Goal: Obtain resource: Obtain resource

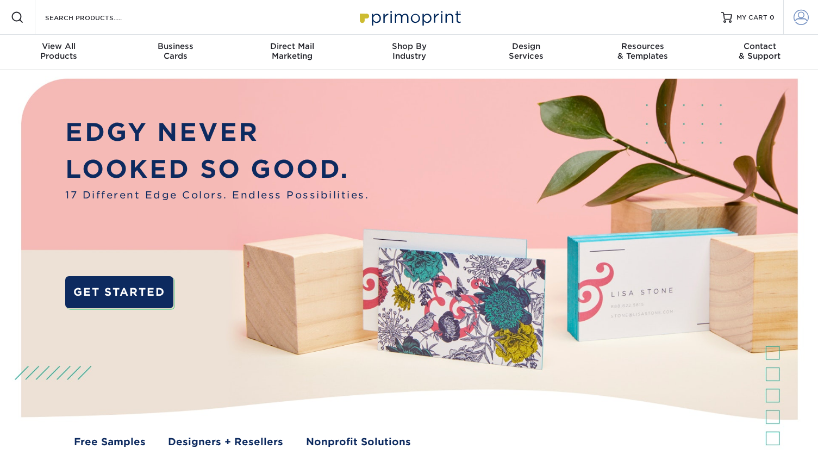
type input "hopeblissly"
click at [798, 17] on span at bounding box center [800, 17] width 15 height 15
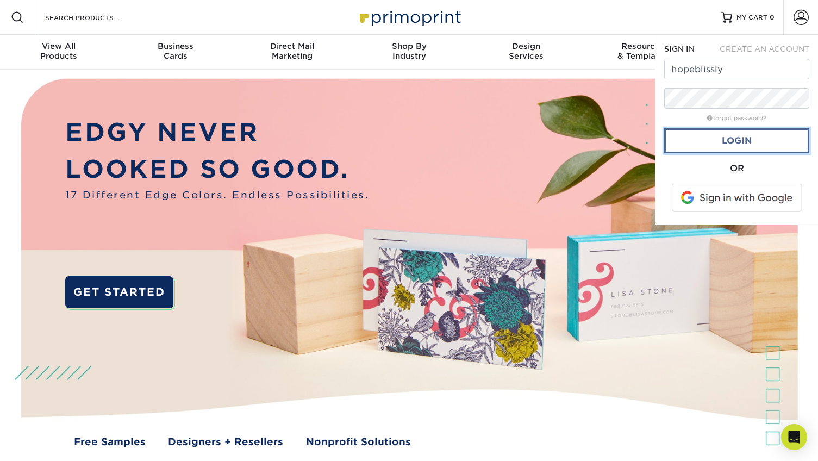
click at [745, 135] on link "Login" at bounding box center [736, 140] width 145 height 25
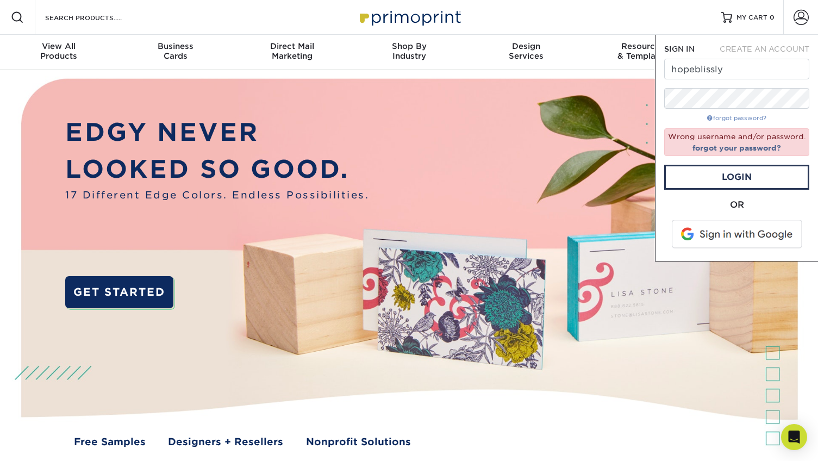
click at [738, 115] on link "forgot password?" at bounding box center [736, 118] width 59 height 7
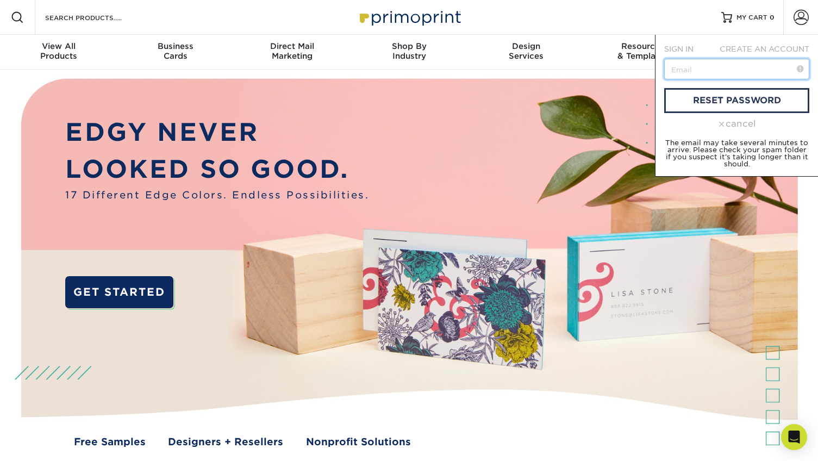
click at [722, 73] on input "text" at bounding box center [736, 69] width 145 height 21
type input "hopeblissly.shop@gmail.com"
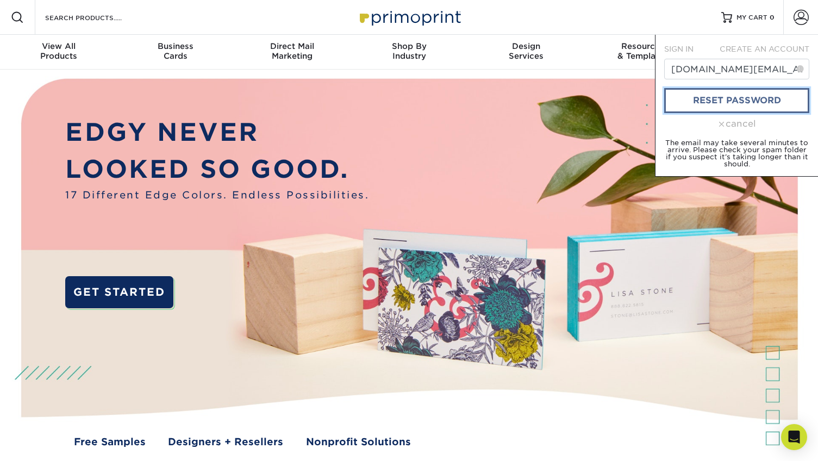
click at [749, 108] on link "reset password" at bounding box center [736, 100] width 145 height 25
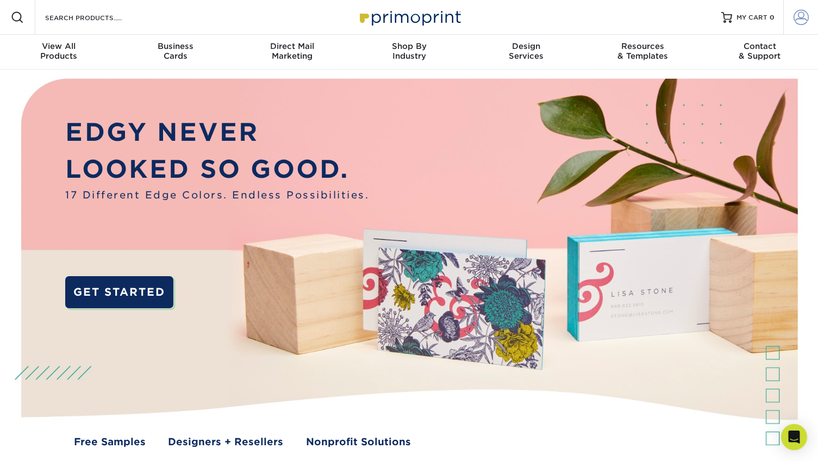
drag, startPoint x: 794, startPoint y: 16, endPoint x: 789, endPoint y: 18, distance: 5.6
click at [793, 16] on span at bounding box center [800, 17] width 15 height 15
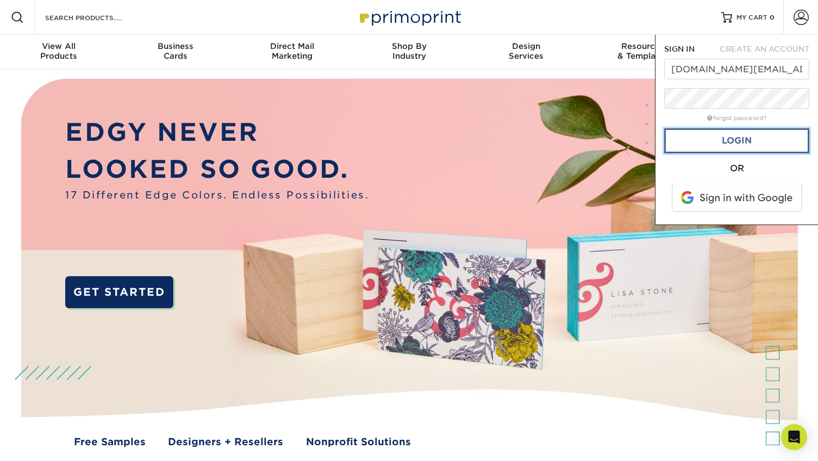
click at [740, 135] on link "Login" at bounding box center [736, 140] width 145 height 25
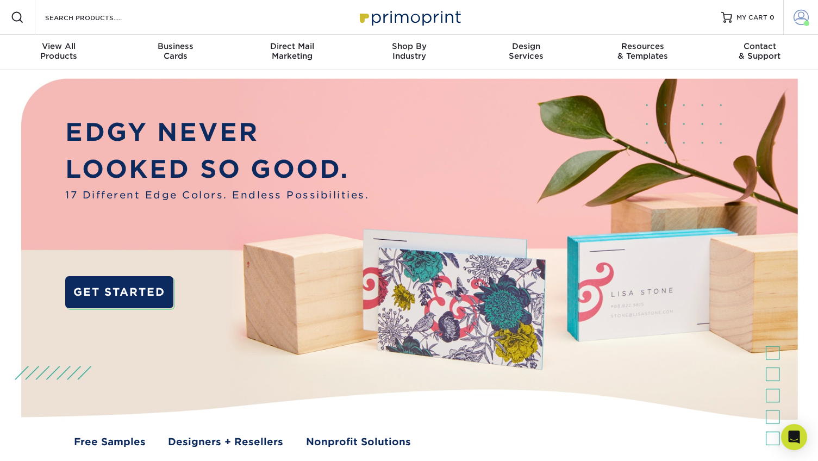
click at [798, 15] on span at bounding box center [800, 17] width 15 height 15
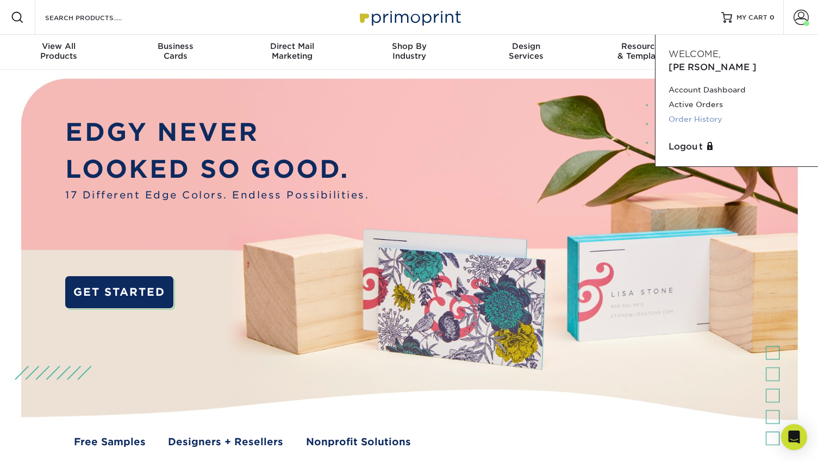
click at [708, 112] on link "Order History" at bounding box center [736, 119] width 136 height 15
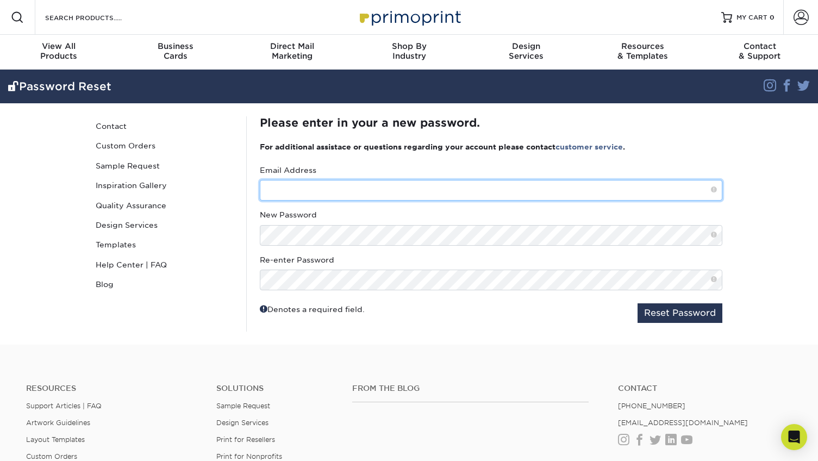
click at [312, 189] on input "text" at bounding box center [491, 190] width 462 height 21
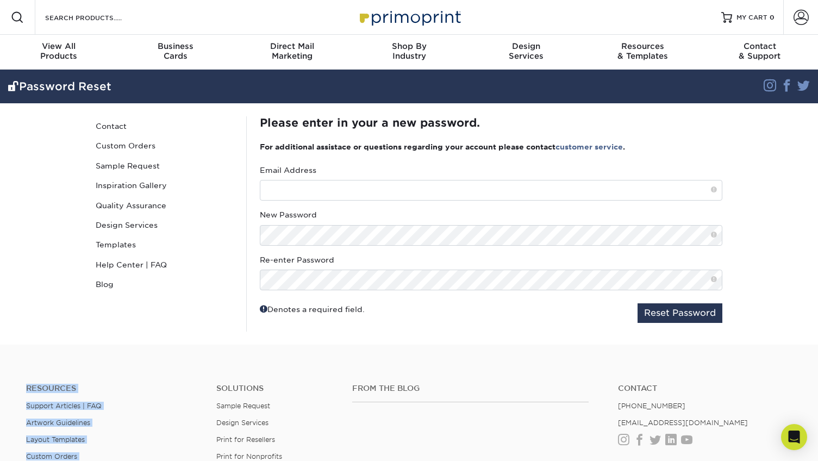
click at [332, 344] on body "Resources Menu Search Products Account SIGN IN CREATE AN ACCOUNT hopeblissly fo…" at bounding box center [409, 331] width 818 height 662
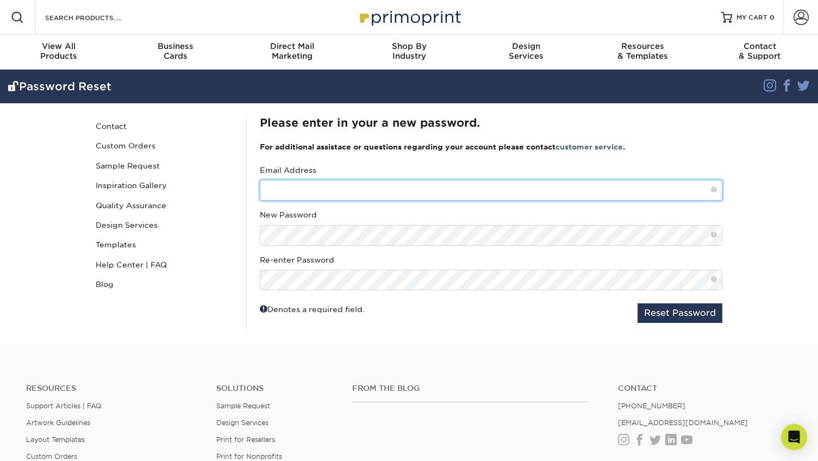
click at [407, 195] on input "text" at bounding box center [491, 190] width 462 height 21
type input "hopeblissly"
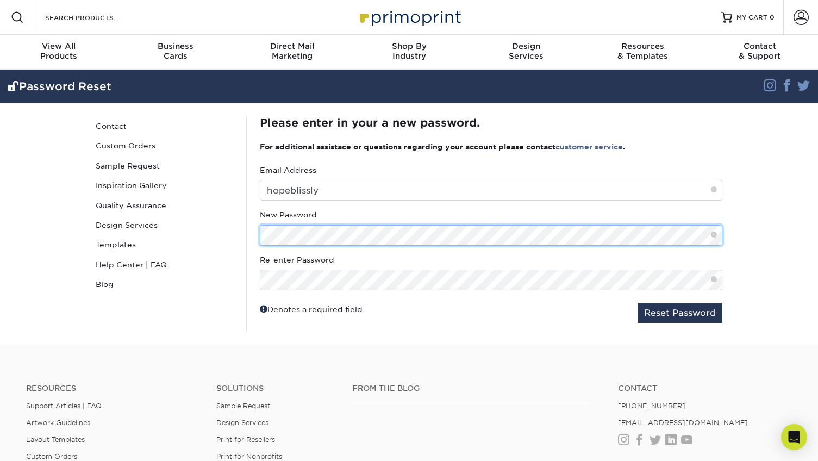
click at [254, 231] on div "Please enter in your a new password. For additional assistace or questions rega…" at bounding box center [490, 223] width 489 height 215
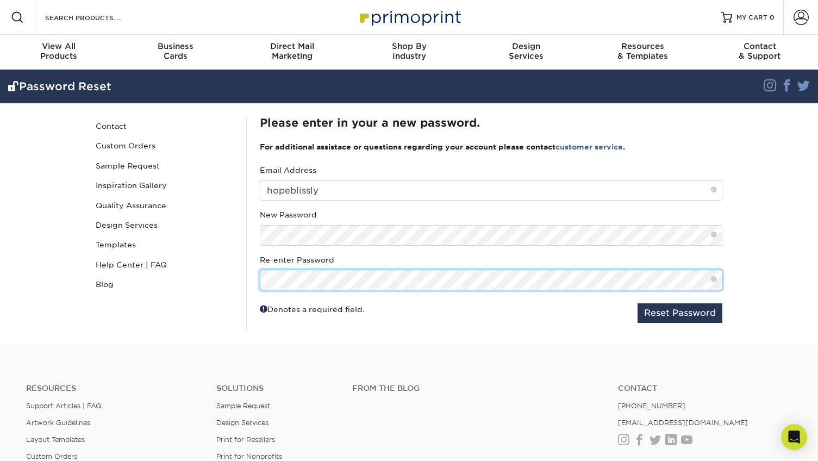
click at [637, 303] on button "Reset Password" at bounding box center [679, 313] width 85 height 20
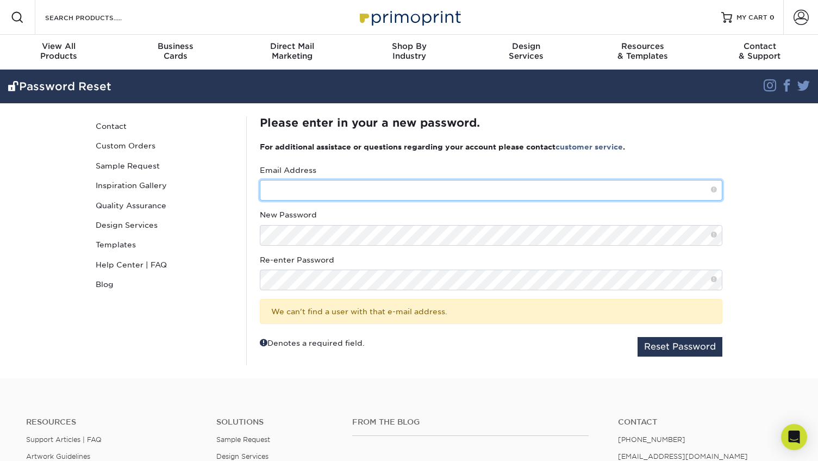
click at [376, 193] on input "text" at bounding box center [491, 190] width 462 height 21
type input "[DOMAIN_NAME][EMAIL_ADDRESS][DOMAIN_NAME]"
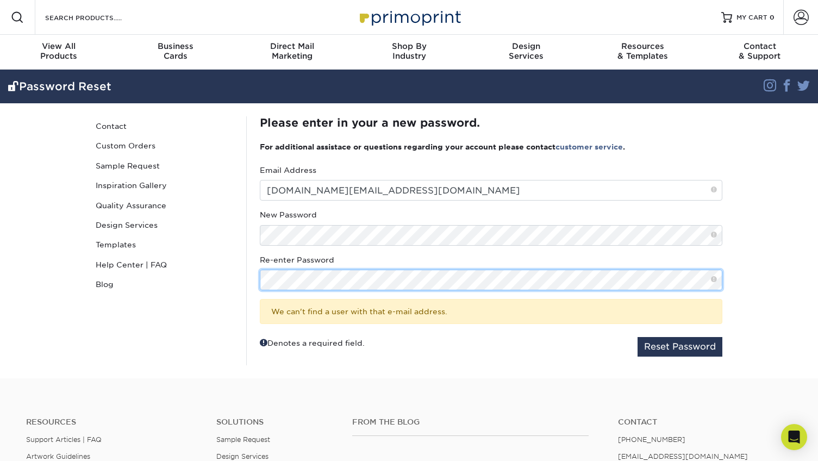
click at [637, 337] on button "Reset Password" at bounding box center [679, 347] width 85 height 20
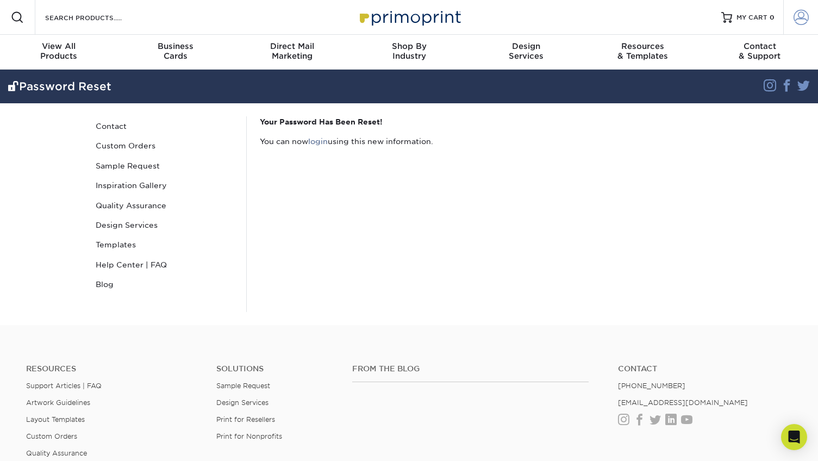
type input "[DOMAIN_NAME][EMAIL_ADDRESS][DOMAIN_NAME]"
click at [805, 26] on link "Account" at bounding box center [800, 17] width 35 height 35
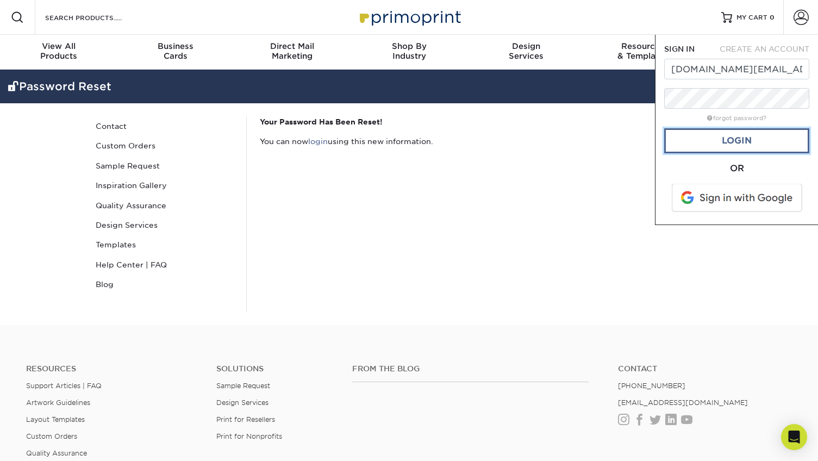
click at [752, 135] on link "Login" at bounding box center [736, 140] width 145 height 25
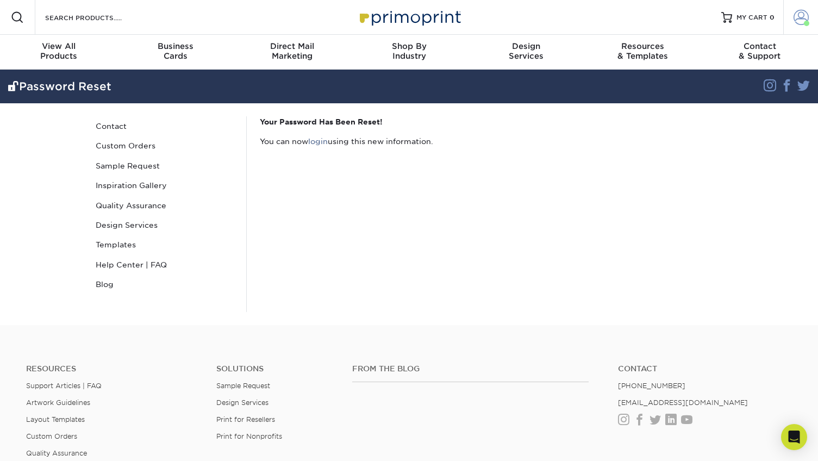
click at [808, 16] on link "Account" at bounding box center [800, 17] width 35 height 35
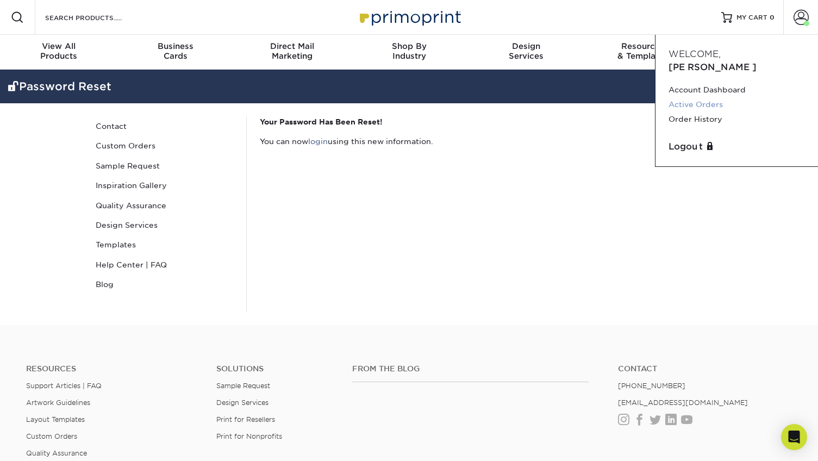
click at [711, 97] on link "Active Orders" at bounding box center [736, 104] width 136 height 15
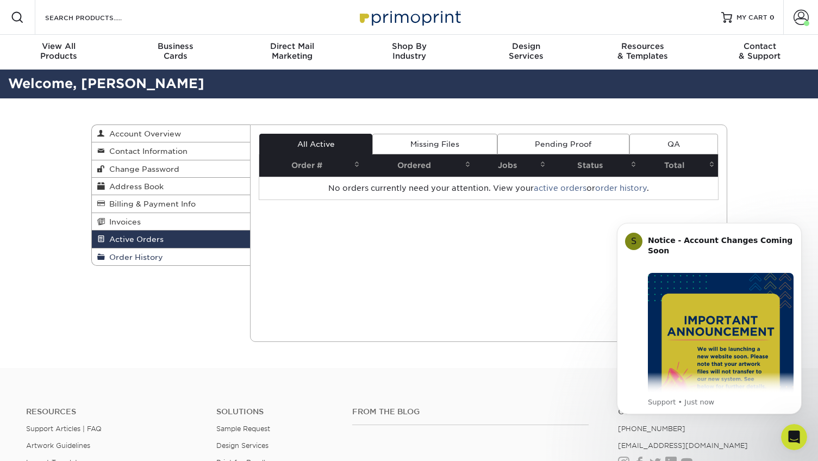
click at [145, 253] on span "Order History" at bounding box center [134, 257] width 58 height 9
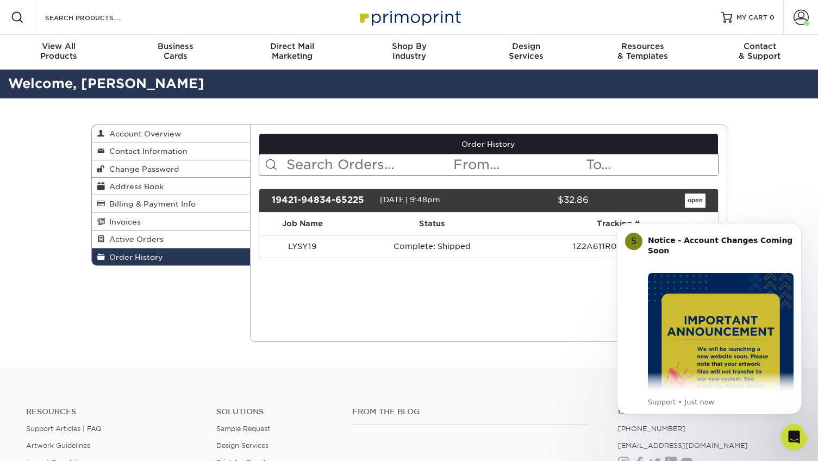
click at [800, 215] on body "S Notice - Account Changes Coming Soon ​ Past Order Files Will Not Transfer: Wh…" at bounding box center [709, 319] width 209 height 216
click at [800, 221] on button "Dismiss notification" at bounding box center [798, 226] width 14 height 14
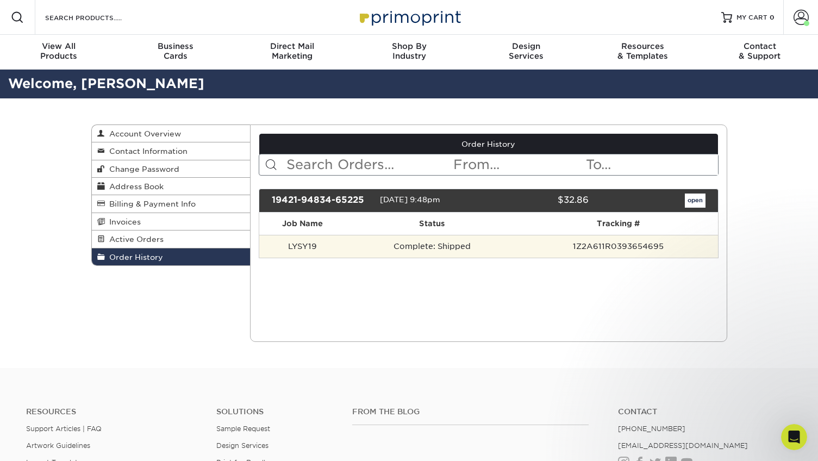
click at [407, 249] on td "Complete: Shipped" at bounding box center [431, 246] width 173 height 23
click at [303, 247] on td "LYSY19" at bounding box center [302, 246] width 86 height 23
click at [372, 241] on td "Complete: Shipped" at bounding box center [431, 246] width 173 height 23
click at [640, 247] on td "1Z2A611R0393654695" at bounding box center [617, 246] width 199 height 23
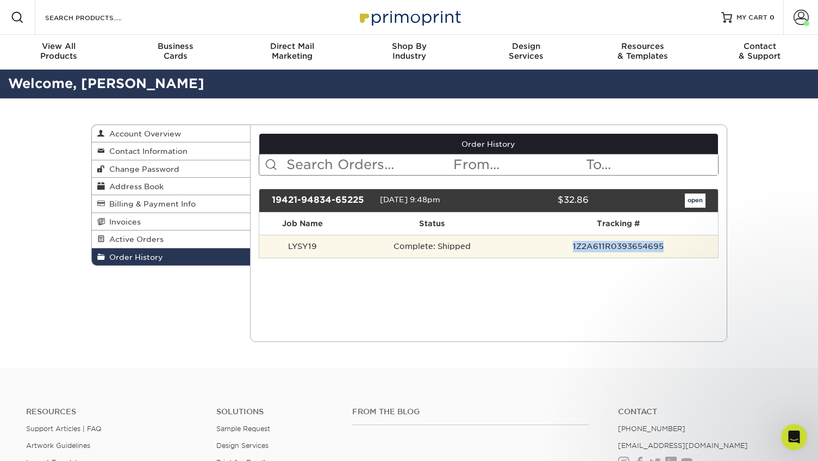
click at [640, 247] on td "1Z2A611R0393654695" at bounding box center [617, 246] width 199 height 23
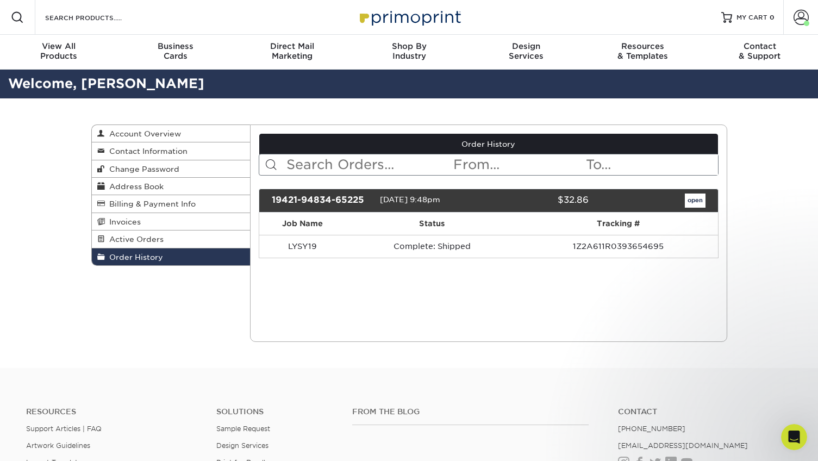
click at [657, 220] on th "Tracking #" at bounding box center [617, 223] width 199 height 22
click at [688, 199] on link "open" at bounding box center [694, 200] width 21 height 14
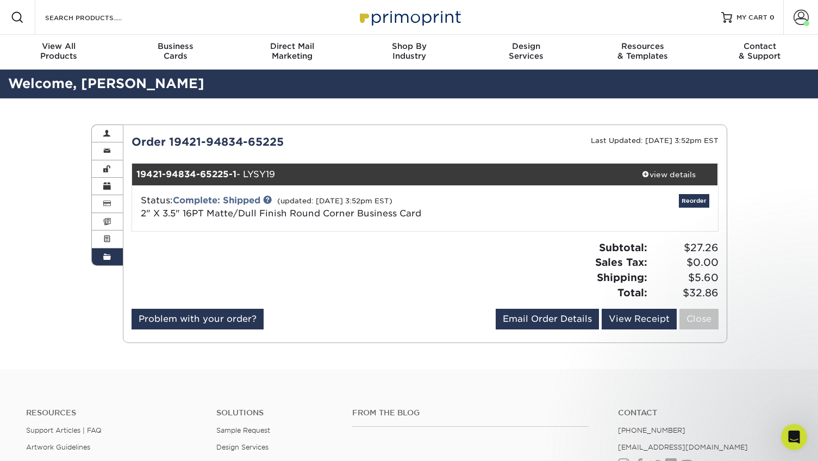
scroll to position [7, 0]
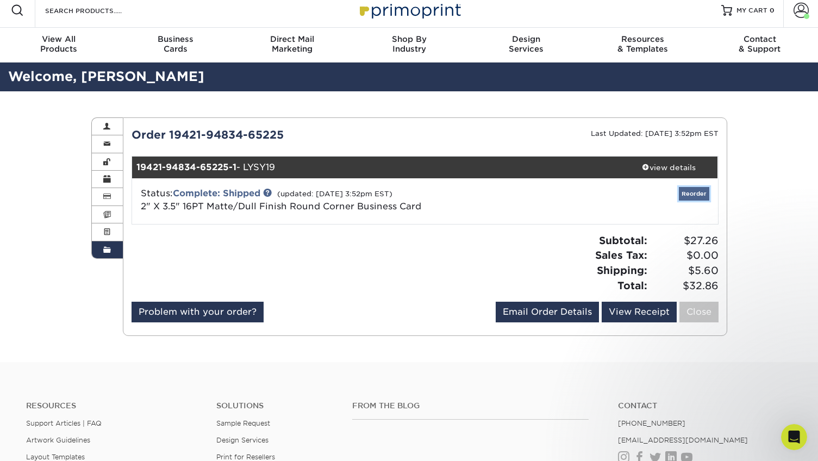
drag, startPoint x: 686, startPoint y: 194, endPoint x: 680, endPoint y: 197, distance: 7.1
click at [411, 252] on div at bounding box center [273, 267] width 301 height 68
click at [316, 211] on link "2" X 3.5" 16PT Matte/Dull Finish Round Corner Business Card" at bounding box center [281, 206] width 280 height 10
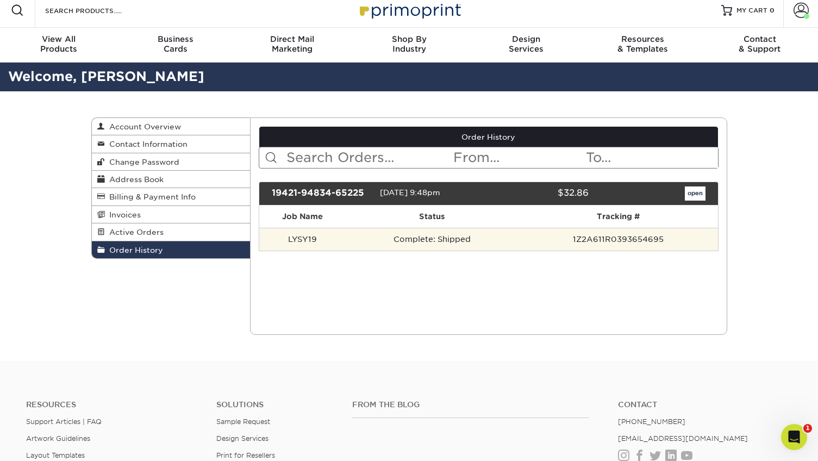
click at [607, 240] on td "1Z2A611R0393654695" at bounding box center [617, 239] width 199 height 23
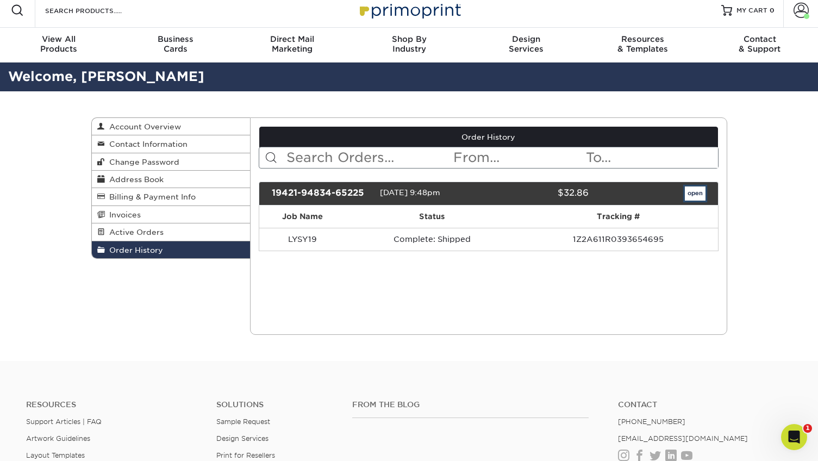
click at [699, 188] on link "open" at bounding box center [694, 193] width 21 height 14
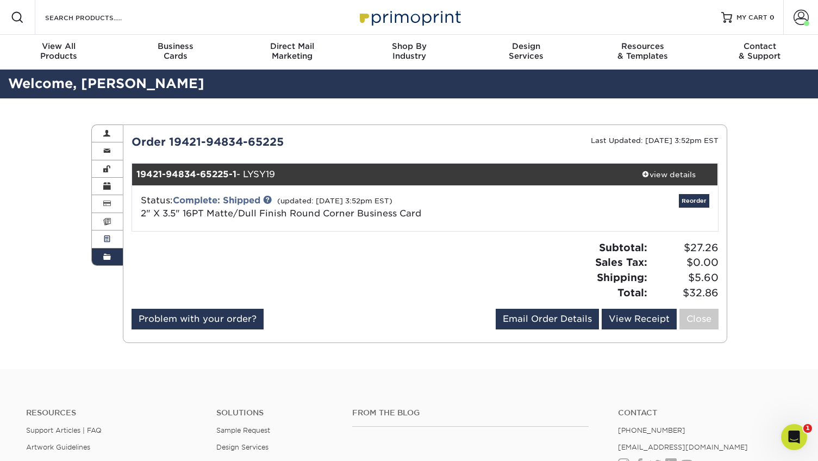
click at [114, 240] on link "Active Orders" at bounding box center [108, 238] width 32 height 17
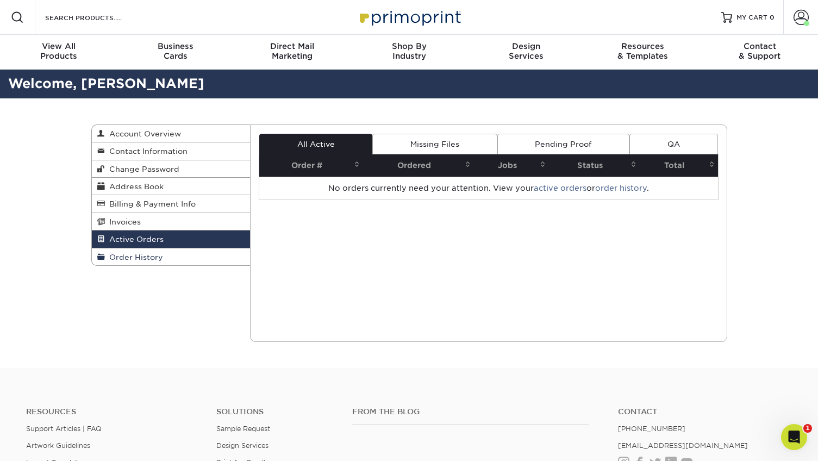
click at [122, 256] on span "Order History" at bounding box center [134, 257] width 58 height 9
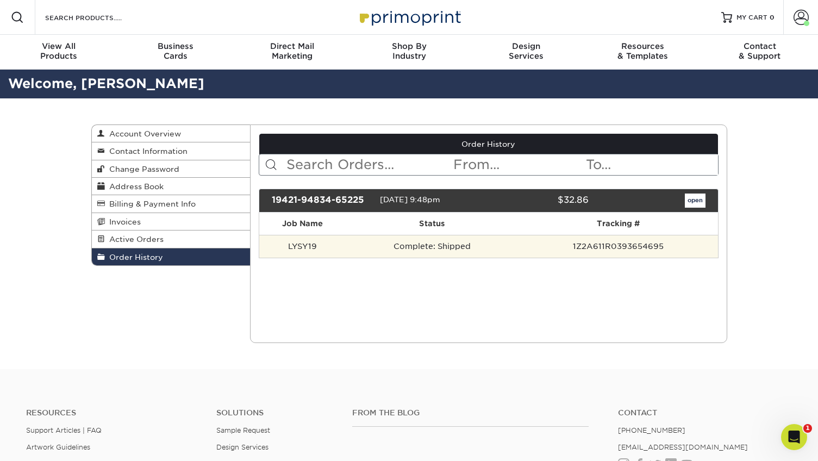
click at [466, 249] on td "Complete: Shipped" at bounding box center [431, 246] width 173 height 23
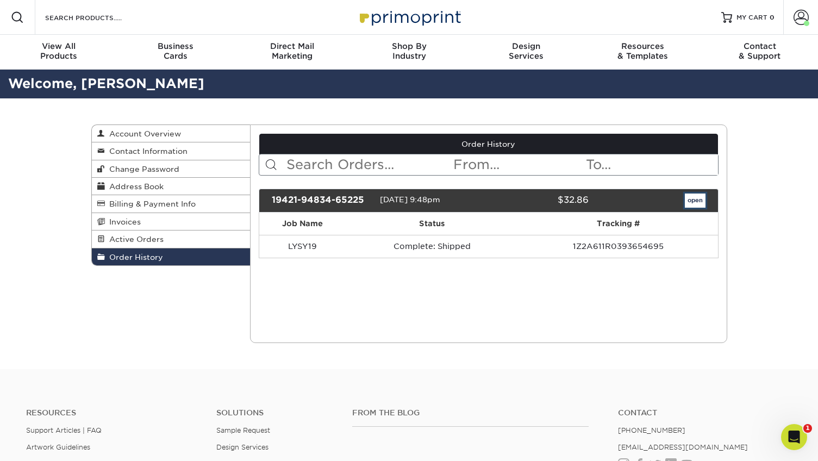
click at [701, 195] on link "open" at bounding box center [694, 200] width 21 height 14
click at [693, 198] on link "open" at bounding box center [694, 200] width 21 height 14
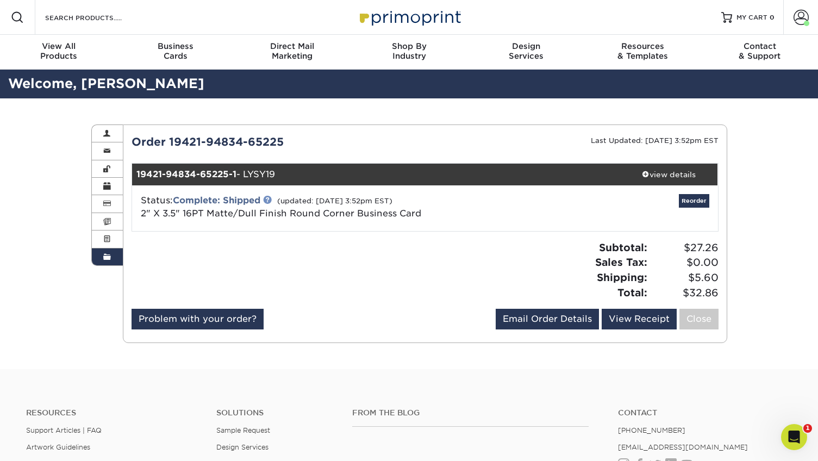
click at [271, 200] on link at bounding box center [267, 199] width 9 height 9
click at [207, 201] on link "Complete: Shipped" at bounding box center [216, 200] width 87 height 10
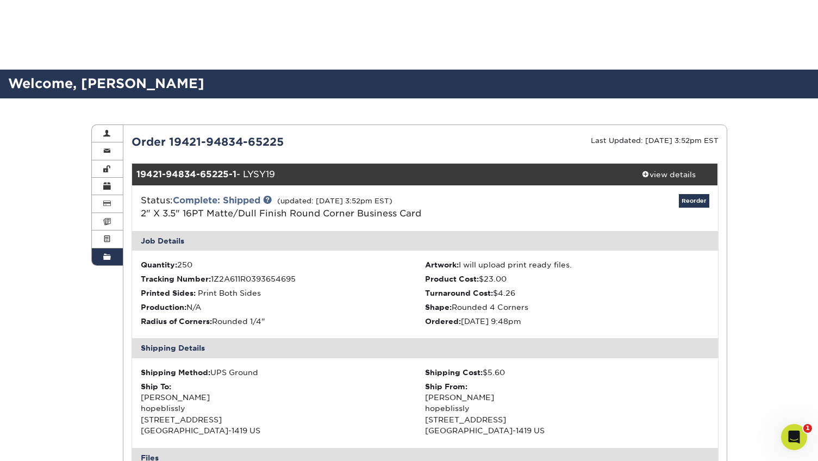
scroll to position [135, 0]
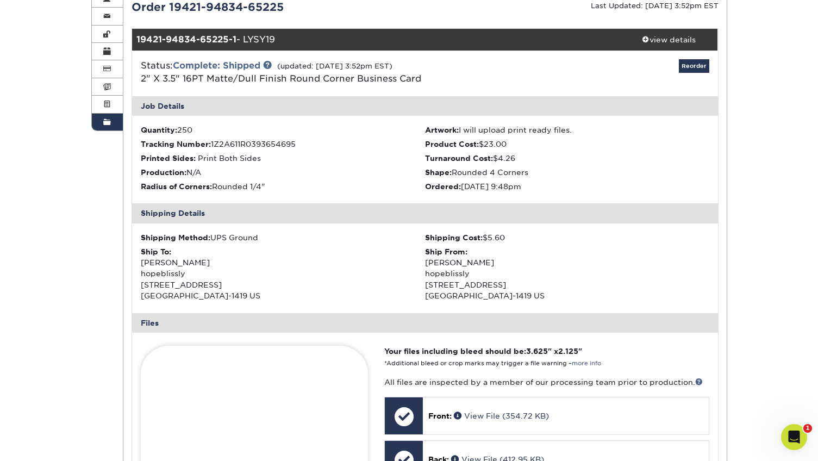
click at [233, 147] on span "1Z2A611R0393654695" at bounding box center [253, 144] width 85 height 9
copy span "1Z2A611R0393654695"
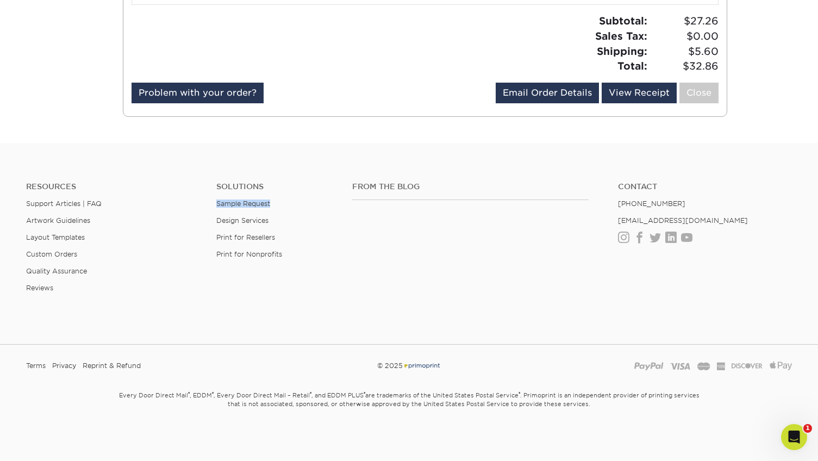
scroll to position [861, 0]
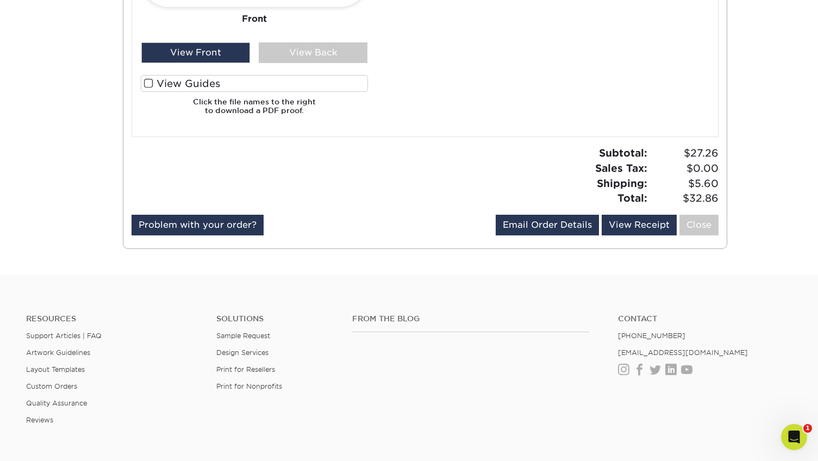
drag, startPoint x: 740, startPoint y: 279, endPoint x: 737, endPoint y: 285, distance: 6.3
click at [740, 279] on footer "Resources Support Articles | FAQ Artwork Guidelines Layout Templates Custom Ord…" at bounding box center [409, 434] width 818 height 318
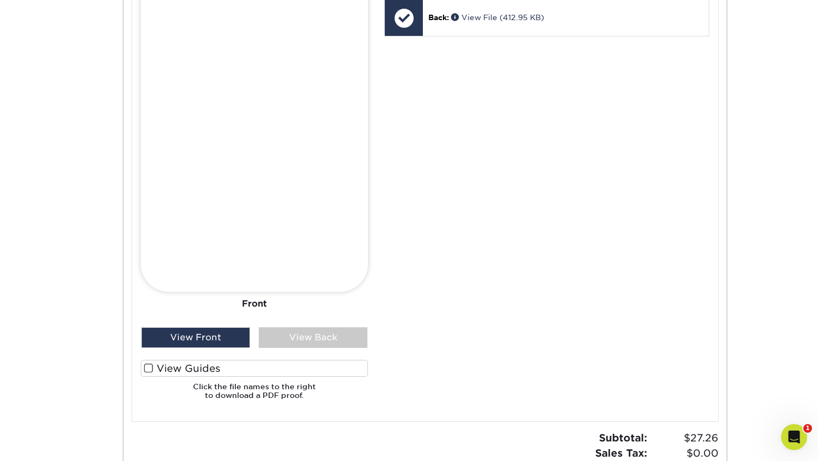
scroll to position [806, 0]
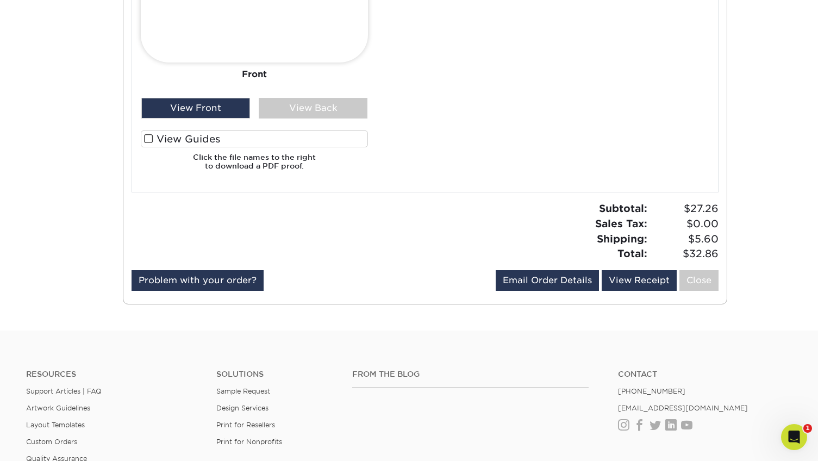
drag, startPoint x: 692, startPoint y: 250, endPoint x: 713, endPoint y: 253, distance: 20.8
click at [713, 253] on span "$32.86" at bounding box center [684, 253] width 68 height 15
drag, startPoint x: 686, startPoint y: 254, endPoint x: 718, endPoint y: 252, distance: 31.6
click at [718, 252] on div "Subtotal: $27.26 Sales Tax: $0.00 Shipping: $5.60 Total: $32.86" at bounding box center [575, 231] width 301 height 60
copy span "32.86"
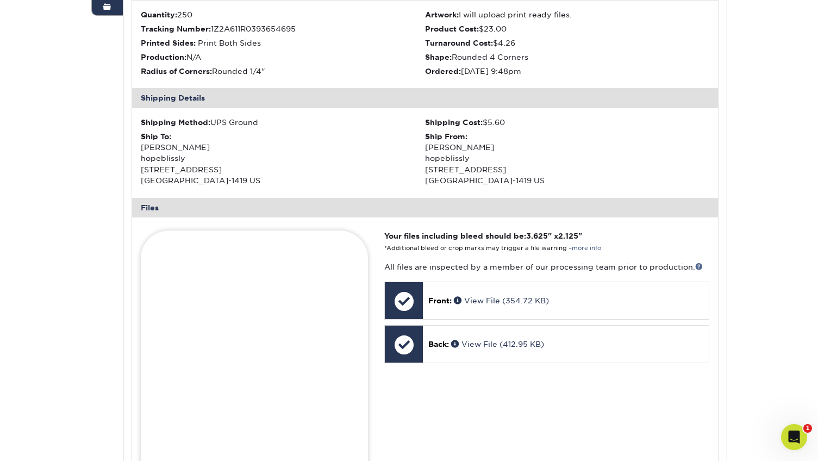
scroll to position [88, 0]
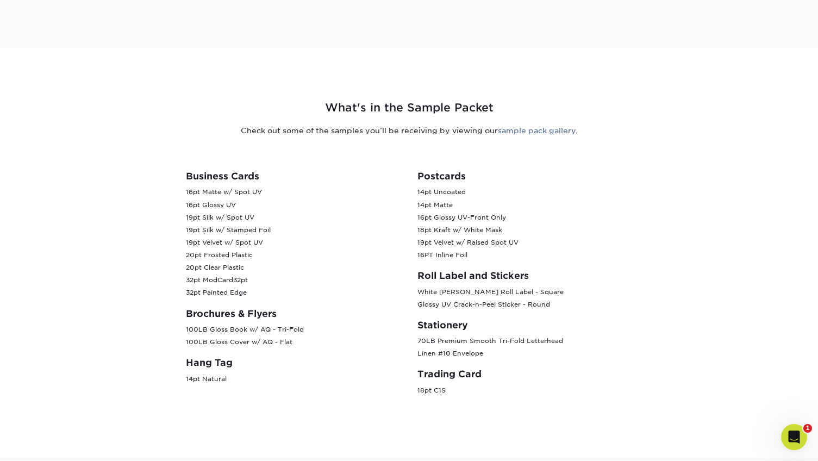
scroll to position [374, 0]
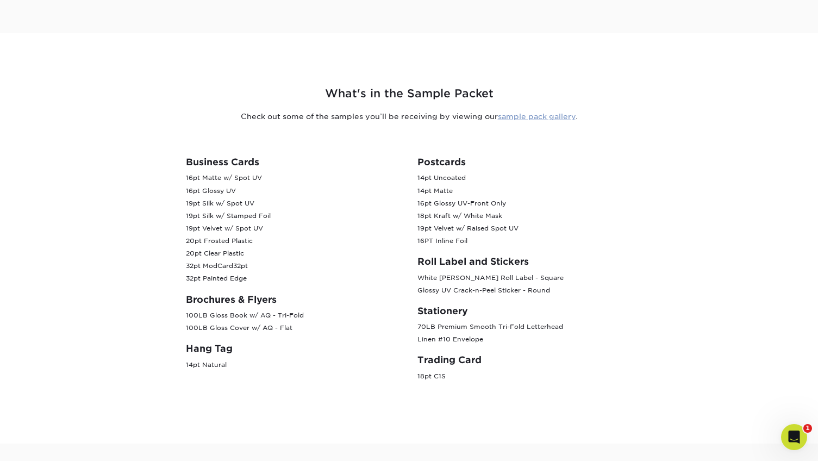
click at [556, 114] on link "sample pack gallery" at bounding box center [537, 116] width 78 height 9
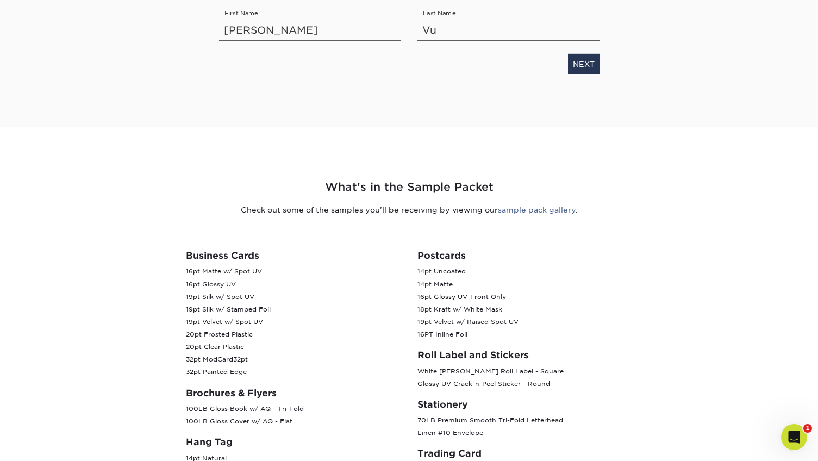
scroll to position [0, 0]
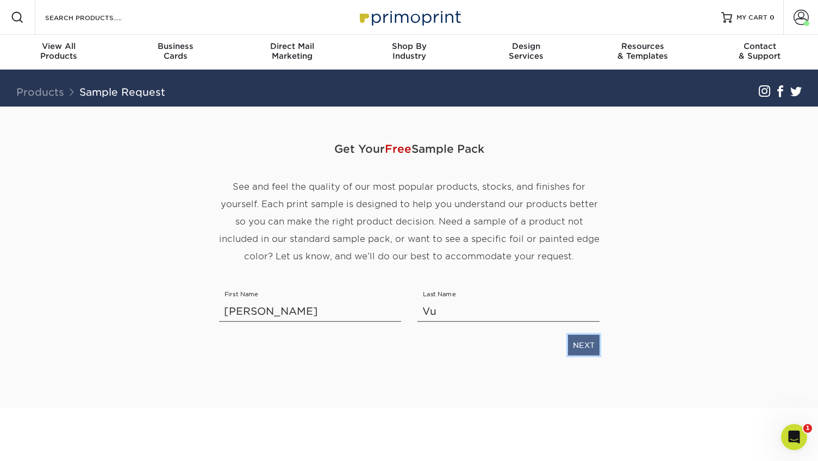
click at [592, 347] on link "NEXT" at bounding box center [584, 345] width 32 height 21
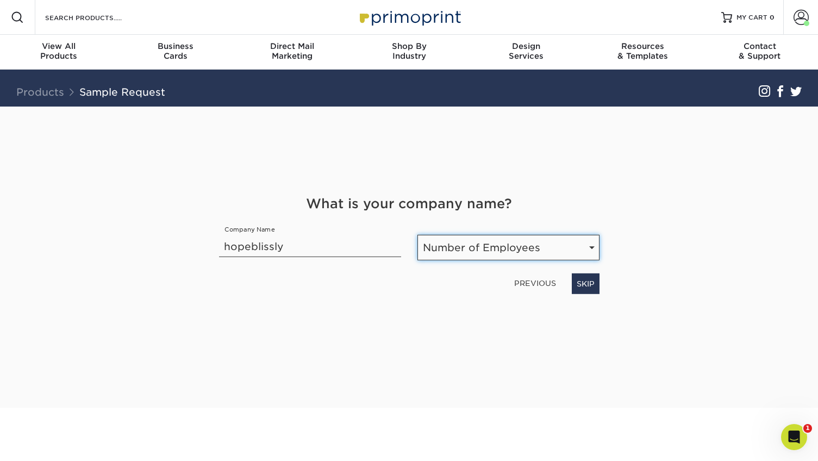
click at [455, 252] on select "Number of Employees Self-employed 1-10 employees 11-50 employees 51-200 employe…" at bounding box center [508, 248] width 182 height 26
select select "Self-employed"
click at [417, 235] on select "Number of Employees Self-employed 1-10 employees 11-50 employees 51-200 employe…" at bounding box center [508, 248] width 182 height 26
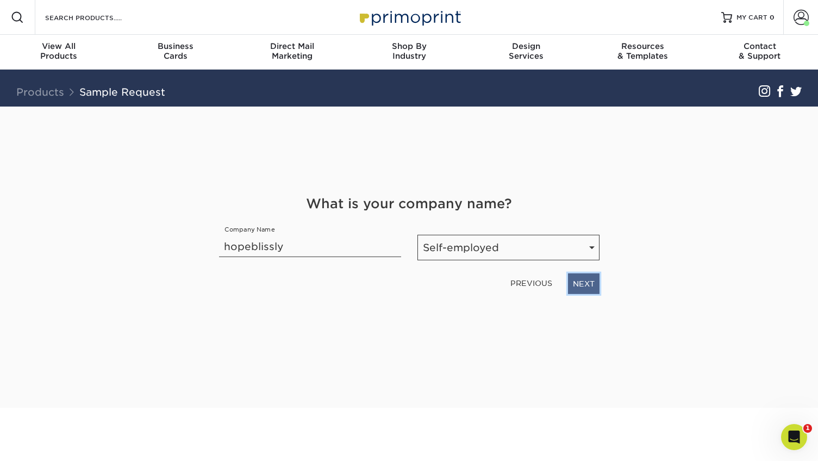
click at [580, 284] on link "NEXT" at bounding box center [584, 283] width 32 height 21
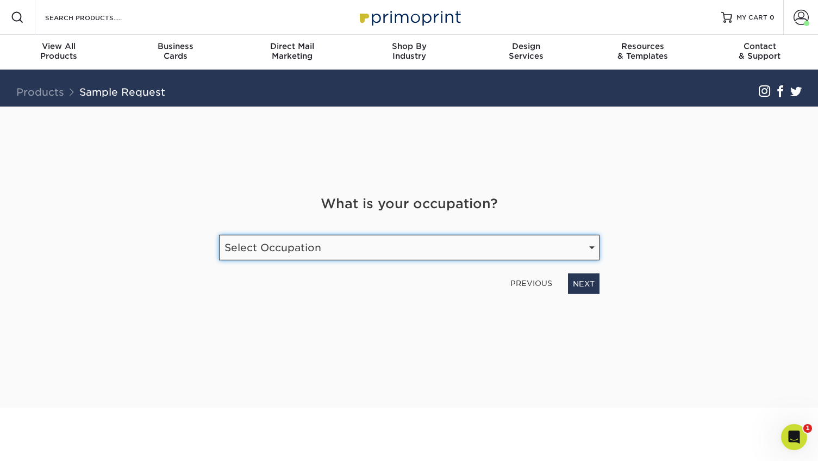
click at [358, 251] on select "Select Occupation Agency Automotive Blogger Cleaning Services Construction Educ…" at bounding box center [409, 248] width 380 height 26
click at [219, 235] on select "Select Occupation Agency Automotive Blogger Cleaning Services Construction Educ…" at bounding box center [409, 248] width 380 height 26
click at [500, 249] on select "Select Occupation Agency Automotive Blogger Cleaning Services Construction Educ…" at bounding box center [409, 248] width 380 height 26
click at [579, 252] on select "Select Occupation Agency Automotive Blogger Cleaning Services Construction Educ…" at bounding box center [409, 248] width 380 height 26
select select "Graphic Designer / Freelance"
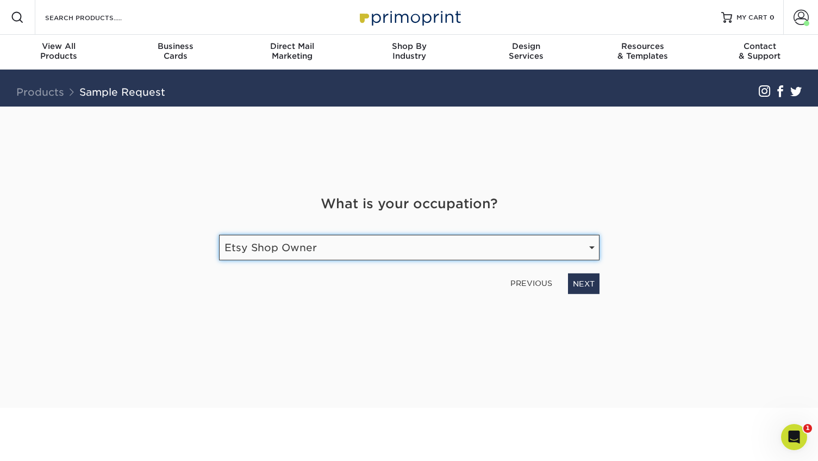
click at [219, 235] on select "Select Occupation Agency Automotive Blogger Cleaning Services Construction Educ…" at bounding box center [409, 248] width 380 height 26
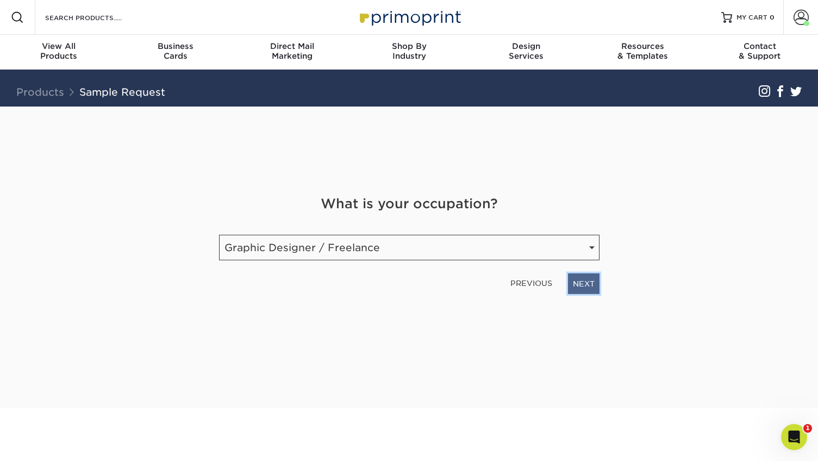
click at [576, 286] on link "NEXT" at bounding box center [584, 283] width 32 height 21
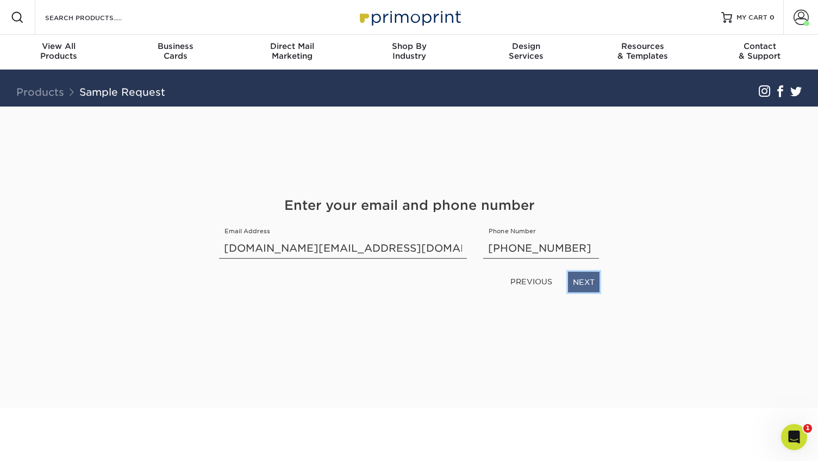
click at [586, 286] on link "NEXT" at bounding box center [584, 282] width 32 height 21
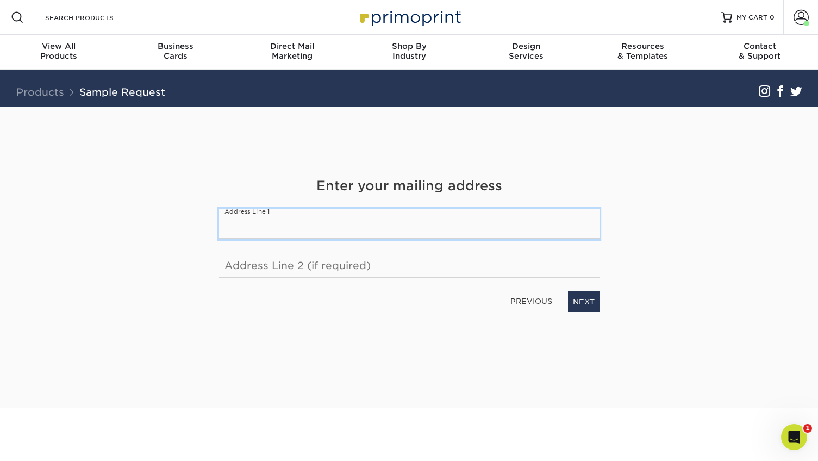
click at [399, 222] on input "text" at bounding box center [409, 224] width 380 height 30
drag, startPoint x: 292, startPoint y: 229, endPoint x: 401, endPoint y: 234, distance: 109.8
click at [401, 234] on input "[STREET_ADDRESS]" at bounding box center [409, 224] width 380 height 30
type input "[STREET_ADDRESS]"
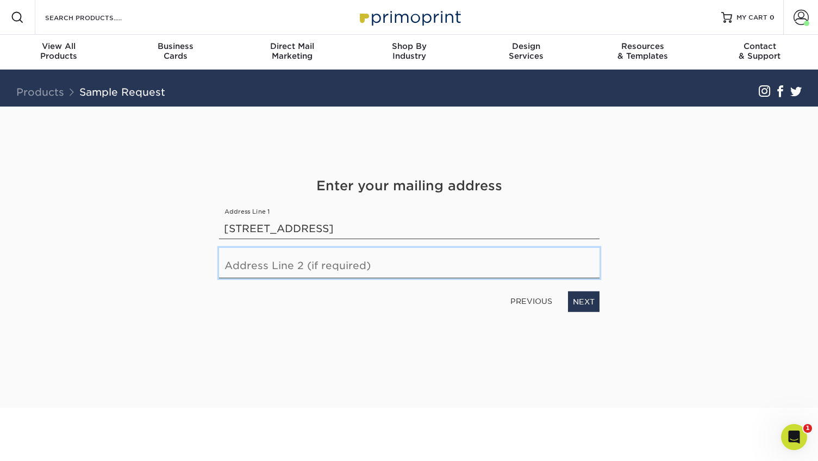
click at [247, 270] on input "text" at bounding box center [409, 263] width 380 height 30
paste input ", Apt 516"
drag, startPoint x: 231, startPoint y: 268, endPoint x: 205, endPoint y: 268, distance: 26.1
click at [205, 268] on div "Get Your Free Sample Pack See and feel the quality of our most popular products…" at bounding box center [409, 256] width 636 height 301
type input "Apt 516"
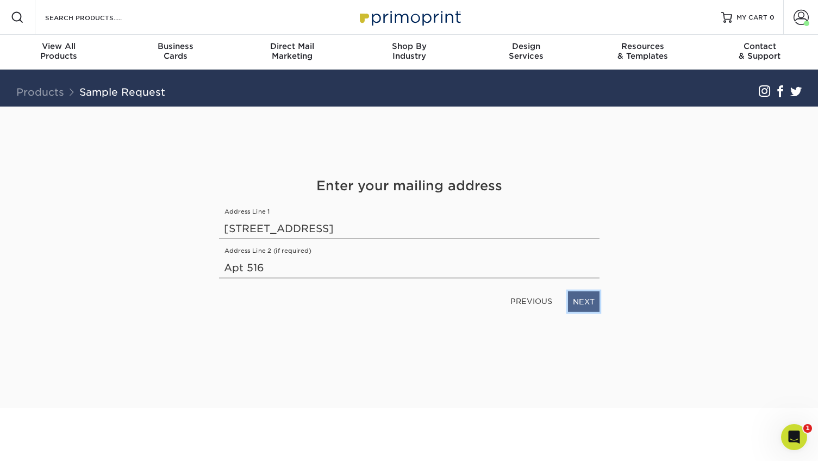
click at [587, 294] on link "NEXT" at bounding box center [584, 301] width 32 height 21
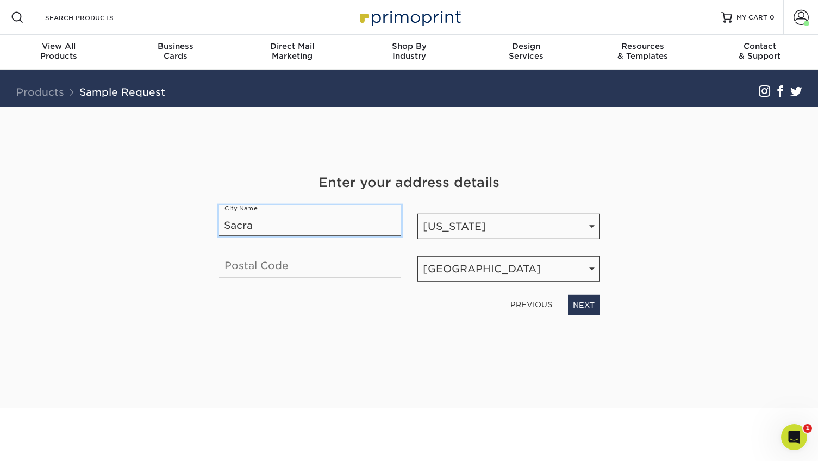
type input "[GEOGRAPHIC_DATA]"
type input "95811"
click at [583, 299] on link "NEXT" at bounding box center [584, 304] width 32 height 21
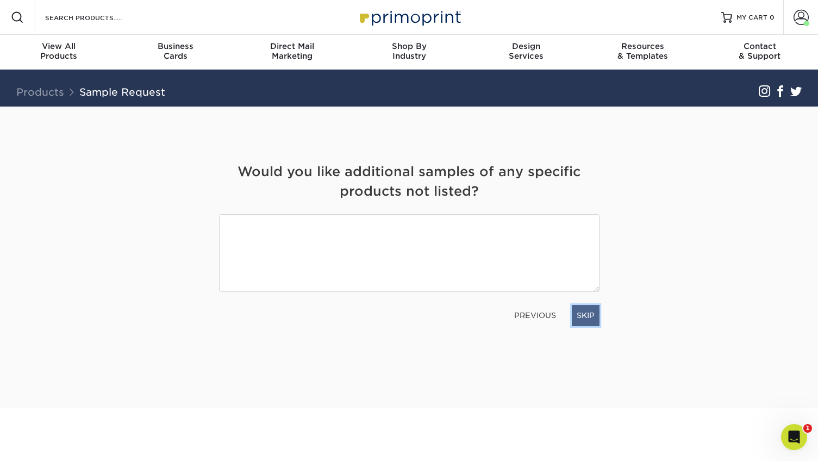
click at [580, 318] on link "SKIP" at bounding box center [585, 315] width 28 height 21
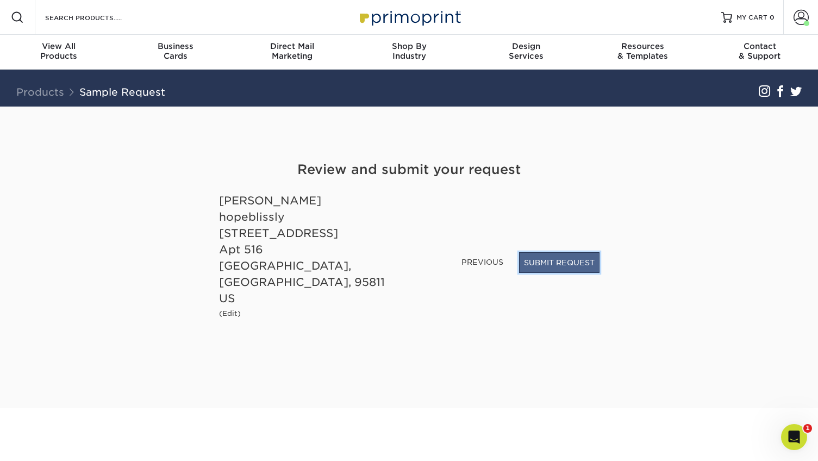
click at [552, 273] on button "SUBMIT REQUEST" at bounding box center [559, 262] width 80 height 21
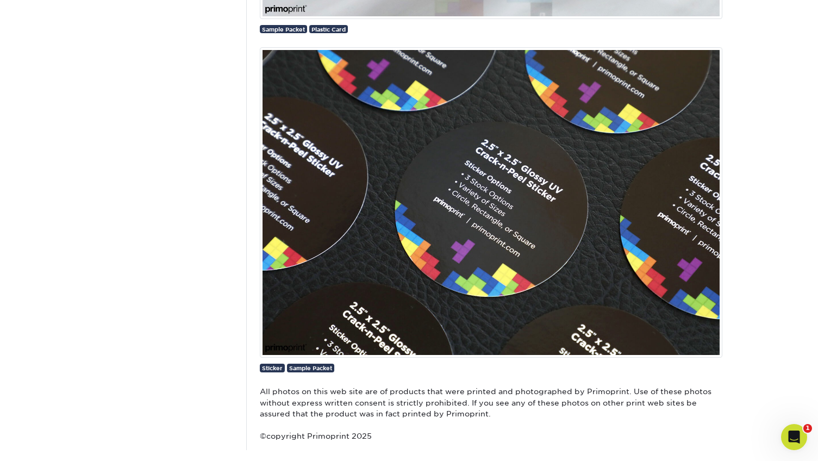
scroll to position [2231, 0]
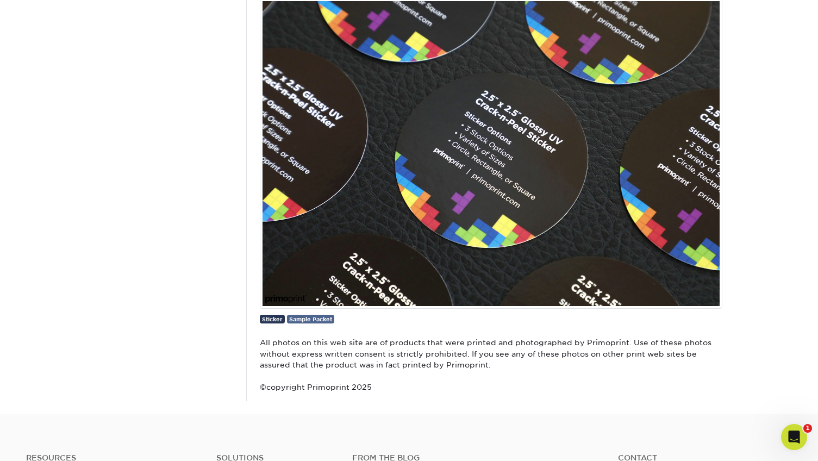
click at [307, 319] on span "Sample Packet" at bounding box center [310, 319] width 43 height 7
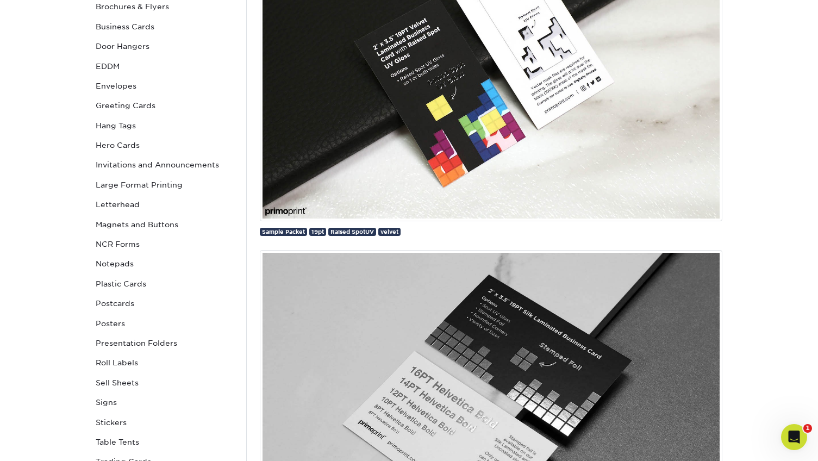
scroll to position [343, 0]
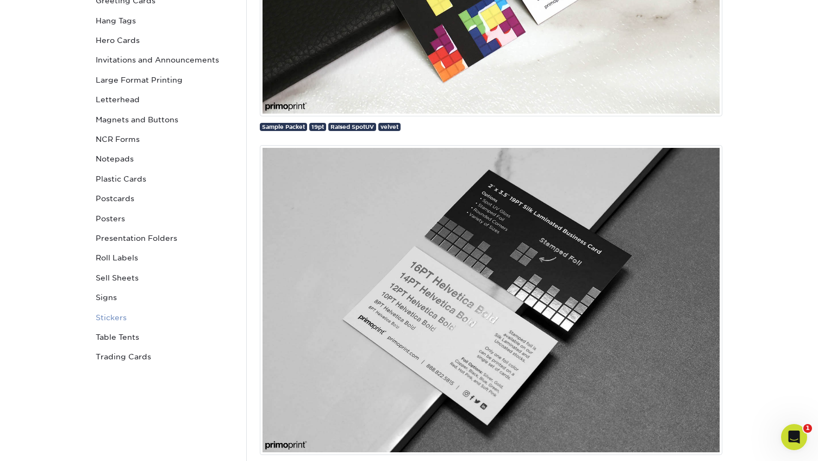
click at [111, 311] on link "Stickers" at bounding box center [164, 317] width 147 height 20
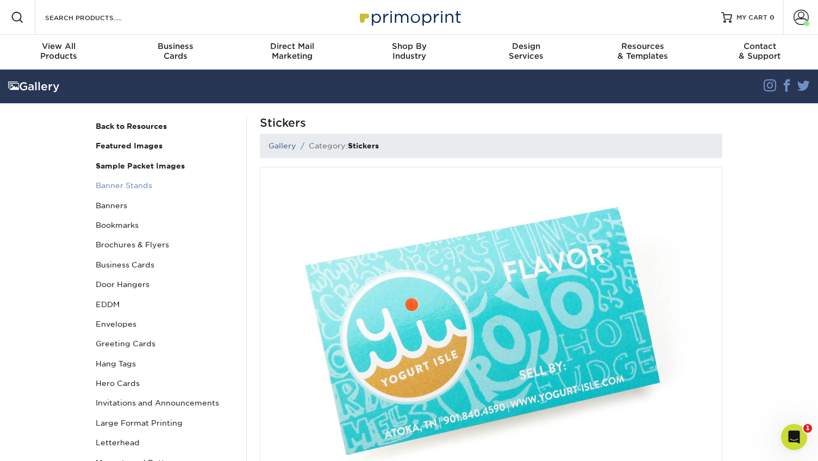
scroll to position [21, 0]
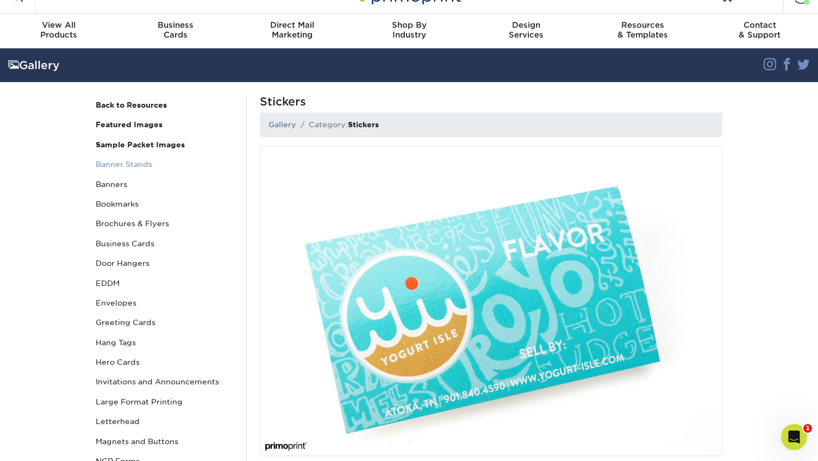
click at [133, 159] on link "Banner Stands" at bounding box center [164, 164] width 147 height 20
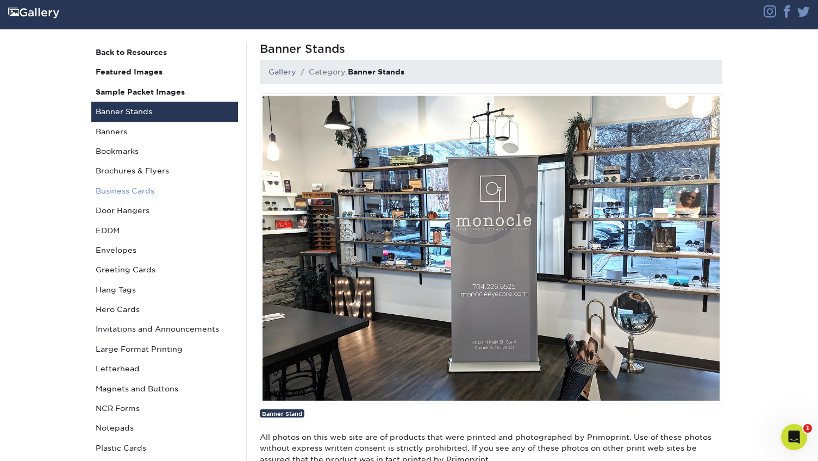
scroll to position [119, 0]
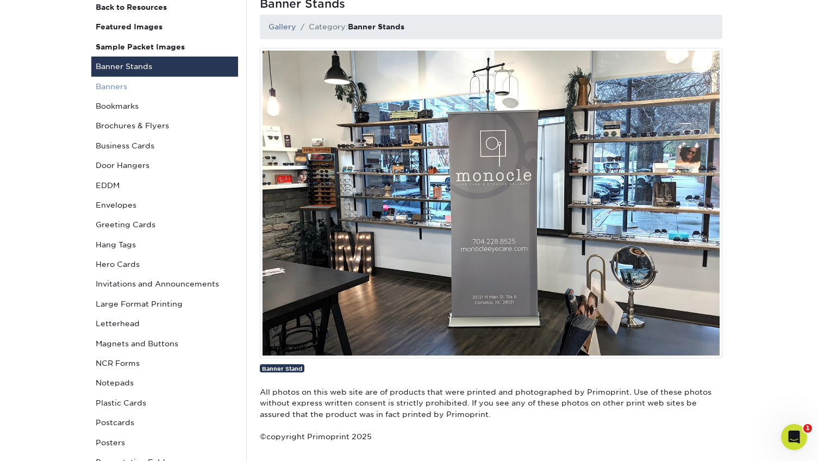
click at [120, 89] on link "Banners" at bounding box center [164, 87] width 147 height 20
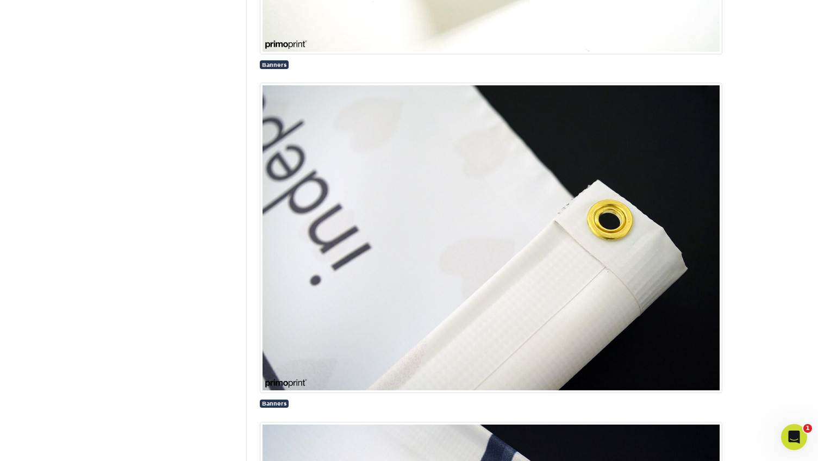
scroll to position [520, 0]
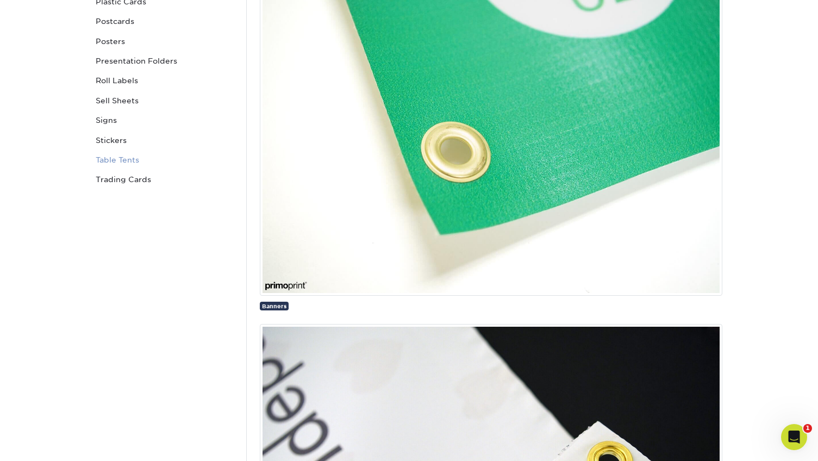
click at [134, 164] on link "Table Tents" at bounding box center [164, 160] width 147 height 20
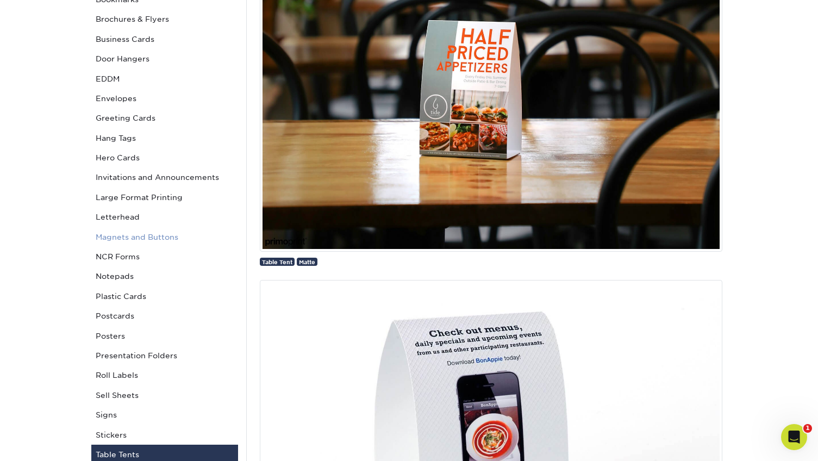
scroll to position [453, 0]
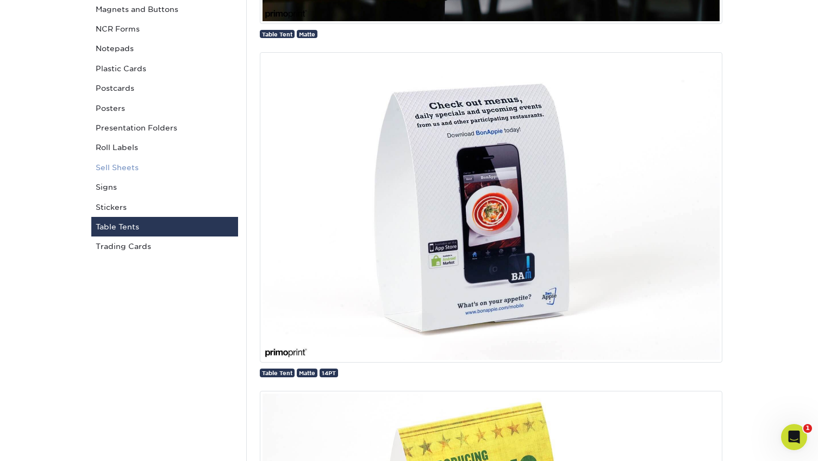
click at [117, 167] on link "Sell Sheets" at bounding box center [164, 168] width 147 height 20
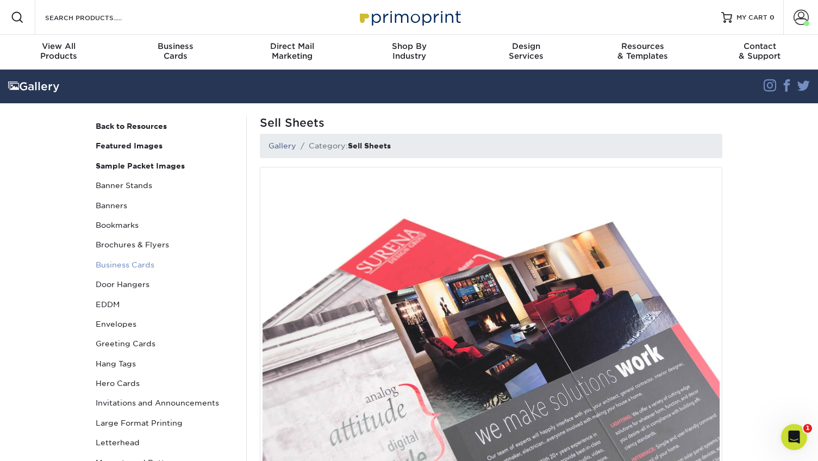
click at [123, 261] on link "Business Cards" at bounding box center [164, 265] width 147 height 20
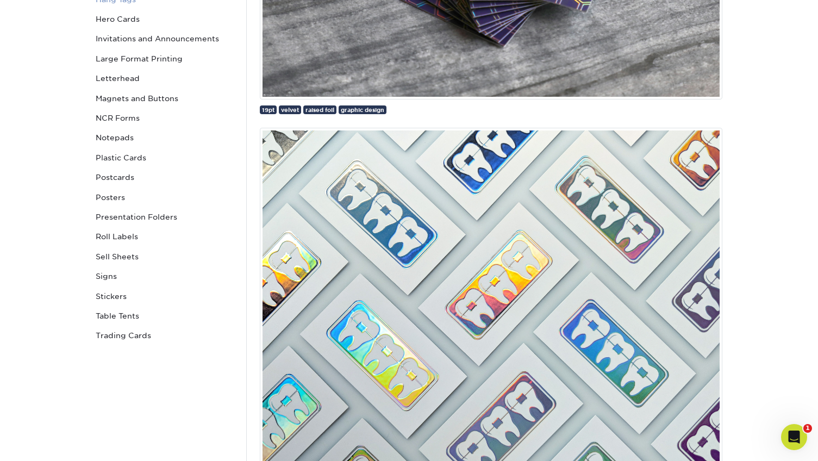
scroll to position [123, 0]
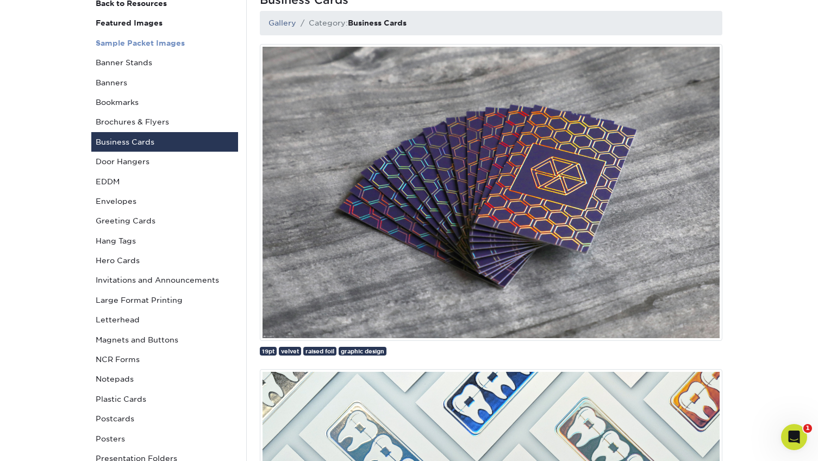
click at [133, 47] on link "Sample Packet Images" at bounding box center [164, 43] width 147 height 20
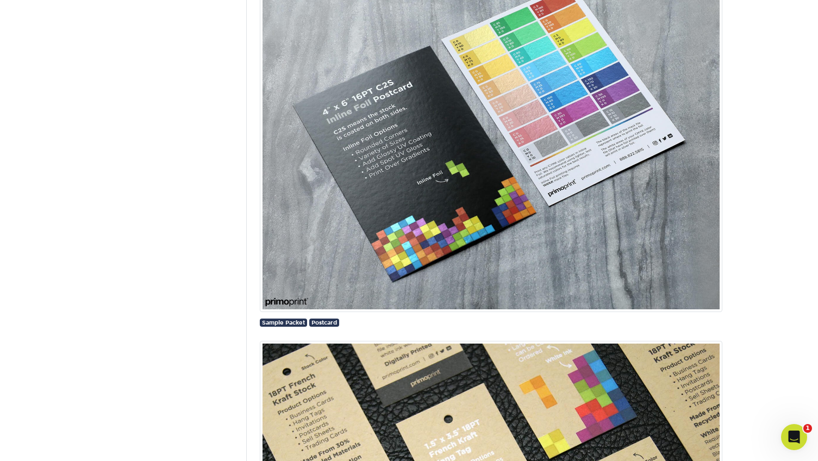
scroll to position [1273, 0]
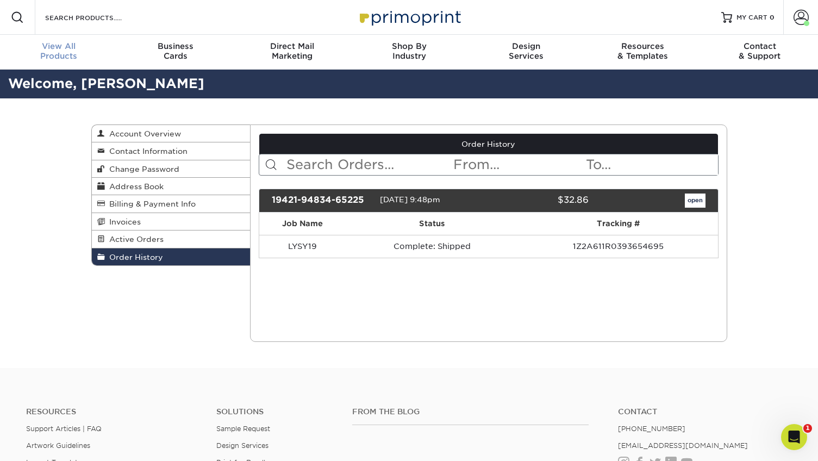
click at [71, 55] on div "View All Products" at bounding box center [58, 51] width 117 height 20
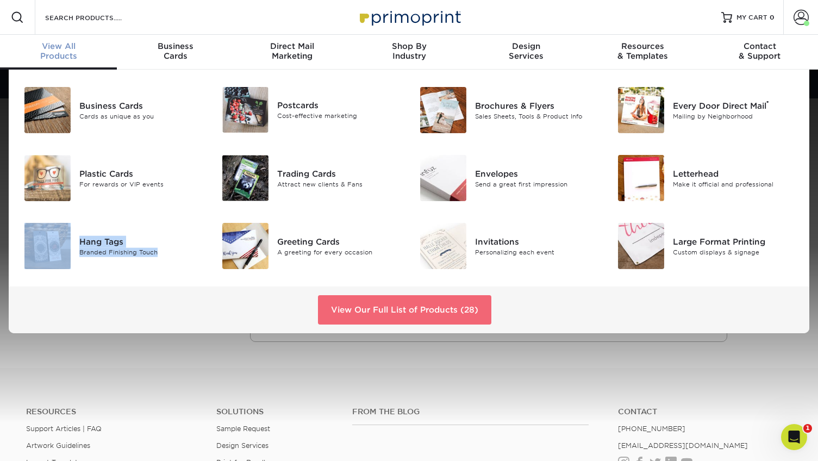
click at [368, 318] on link "View Our Full List of Products (28)" at bounding box center [404, 309] width 173 height 29
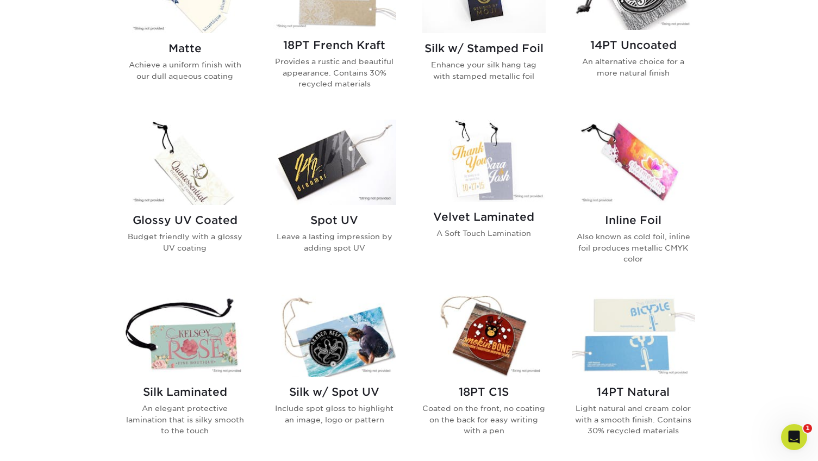
scroll to position [467, 0]
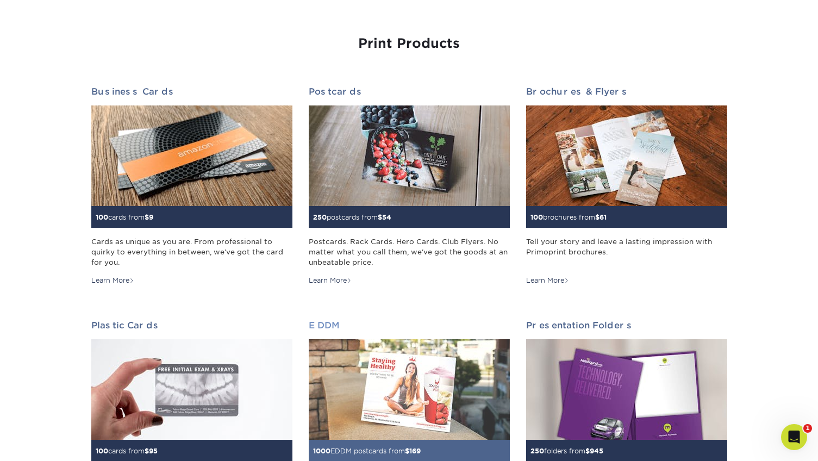
scroll to position [99, 0]
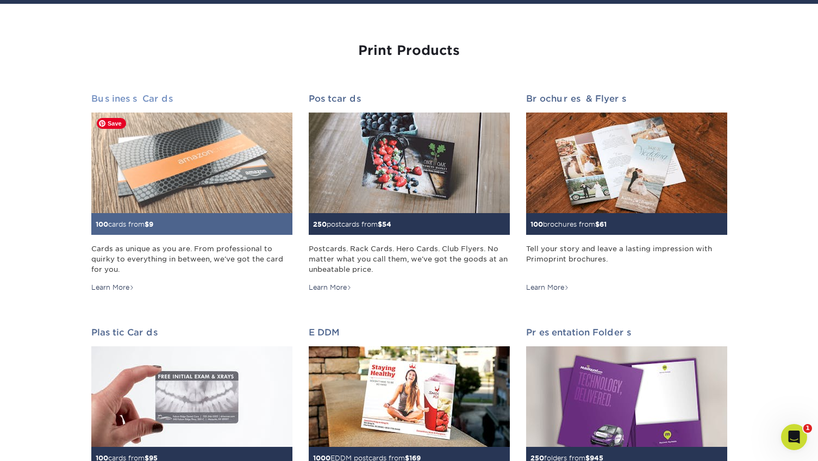
click at [237, 175] on img at bounding box center [191, 162] width 201 height 100
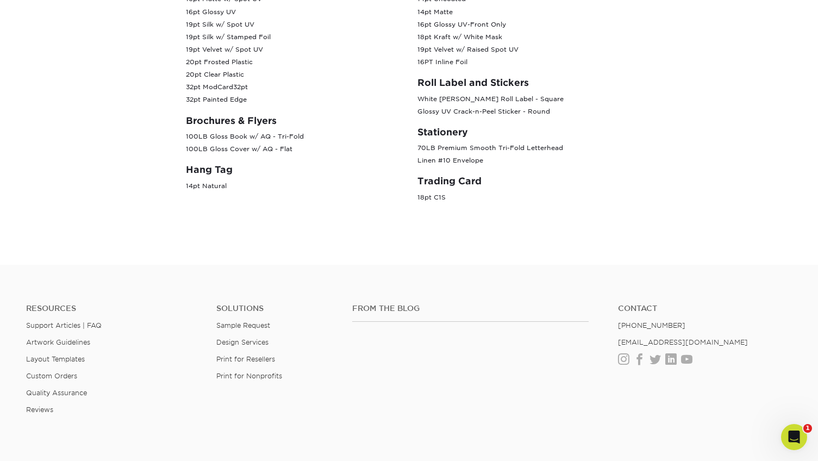
scroll to position [393, 0]
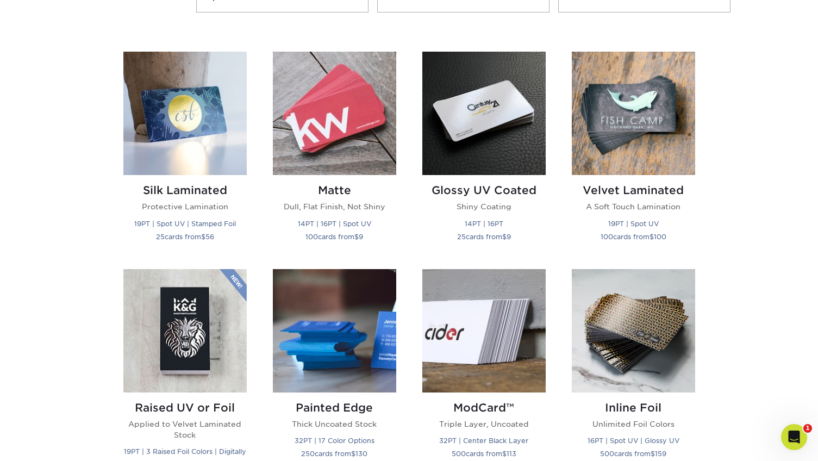
scroll to position [632, 0]
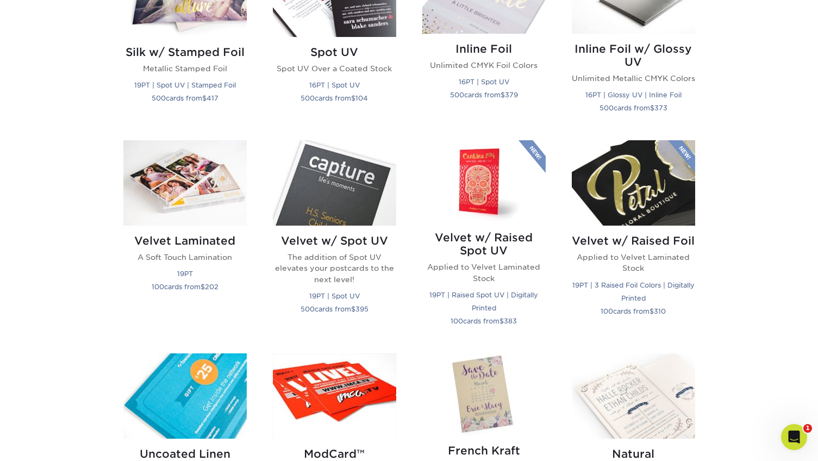
scroll to position [979, 0]
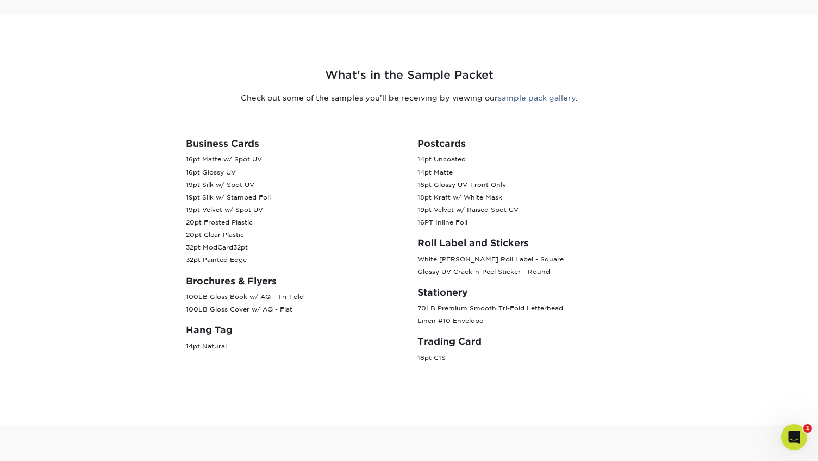
scroll to position [400, 0]
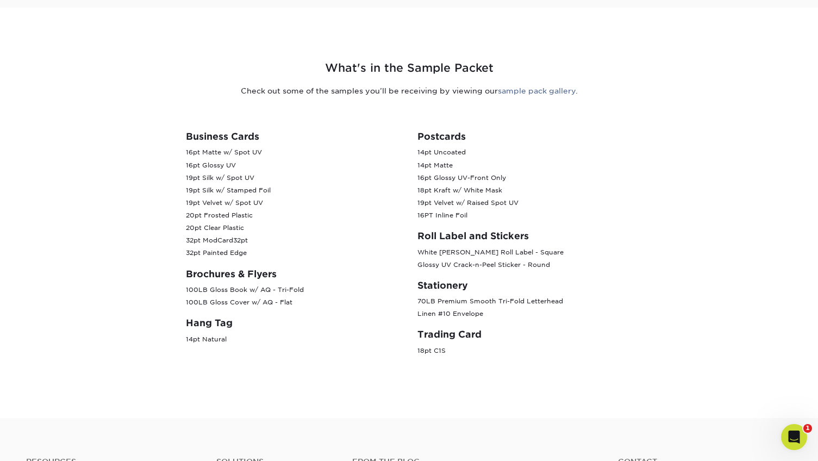
drag, startPoint x: 181, startPoint y: 153, endPoint x: 271, endPoint y: 278, distance: 153.8
click at [271, 278] on div "Business Cards 16pt Matte w/ Spot UV 16pt Glossy UV 19pt Silk w/ Spot UV 19pt S…" at bounding box center [293, 248] width 231 height 235
click at [271, 278] on h3 "Brochures & Flyers" at bounding box center [293, 273] width 215 height 11
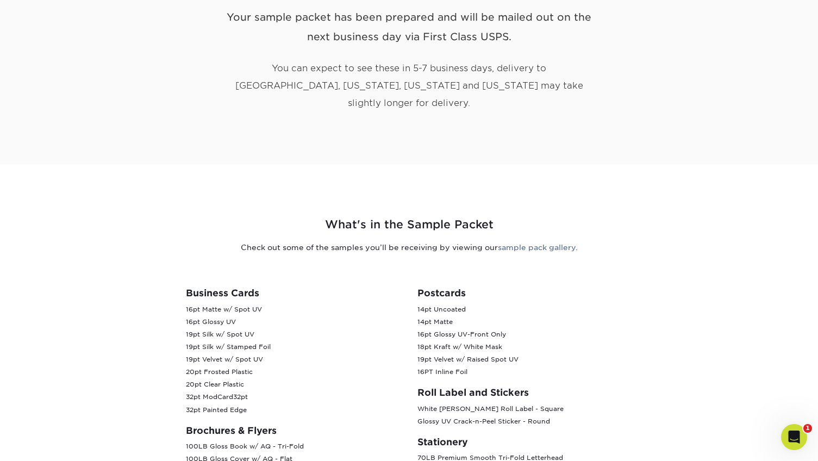
scroll to position [323, 0]
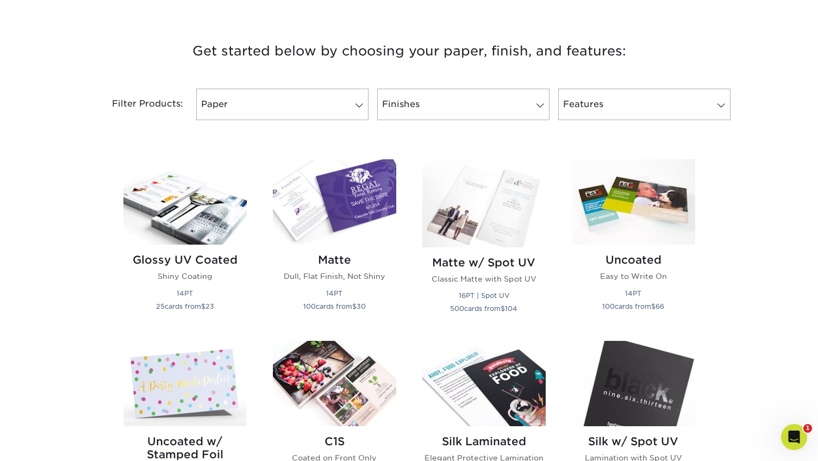
scroll to position [424, 0]
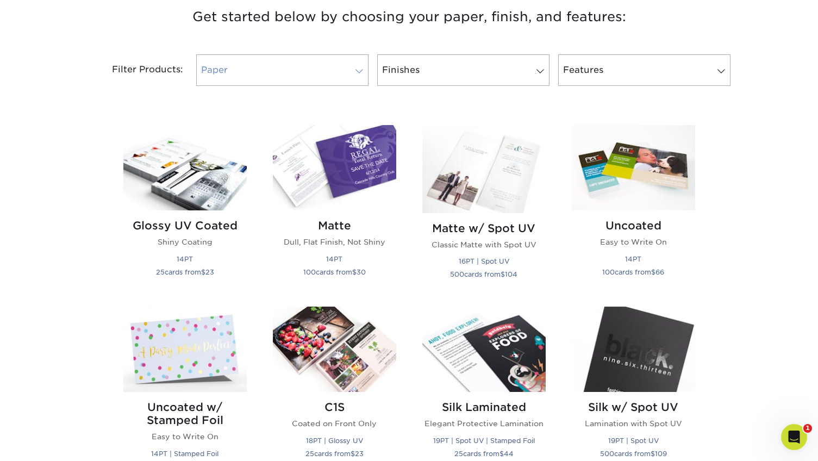
click at [304, 67] on link "Paper" at bounding box center [282, 70] width 172 height 32
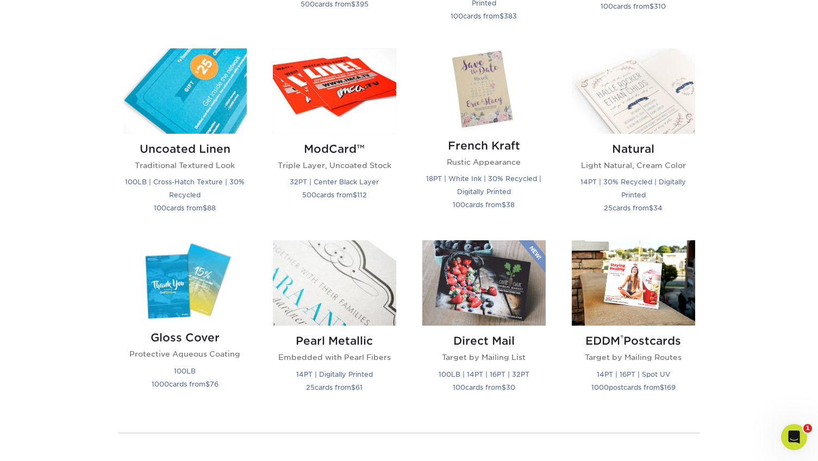
scroll to position [1237, 0]
